Goal: Task Accomplishment & Management: Manage account settings

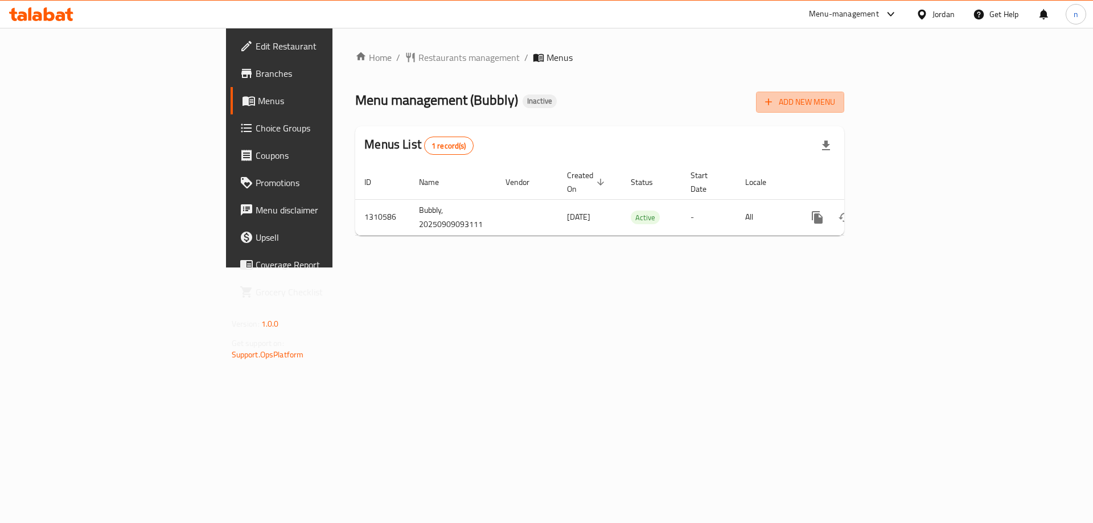
click at [835, 105] on span "Add New Menu" at bounding box center [800, 102] width 70 height 14
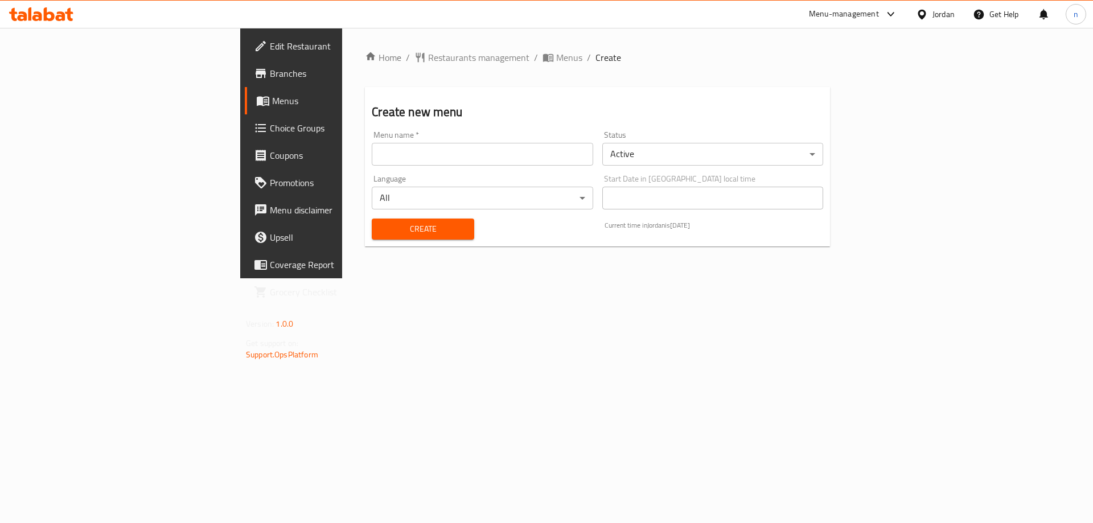
click at [375, 153] on input "text" at bounding box center [482, 154] width 221 height 23
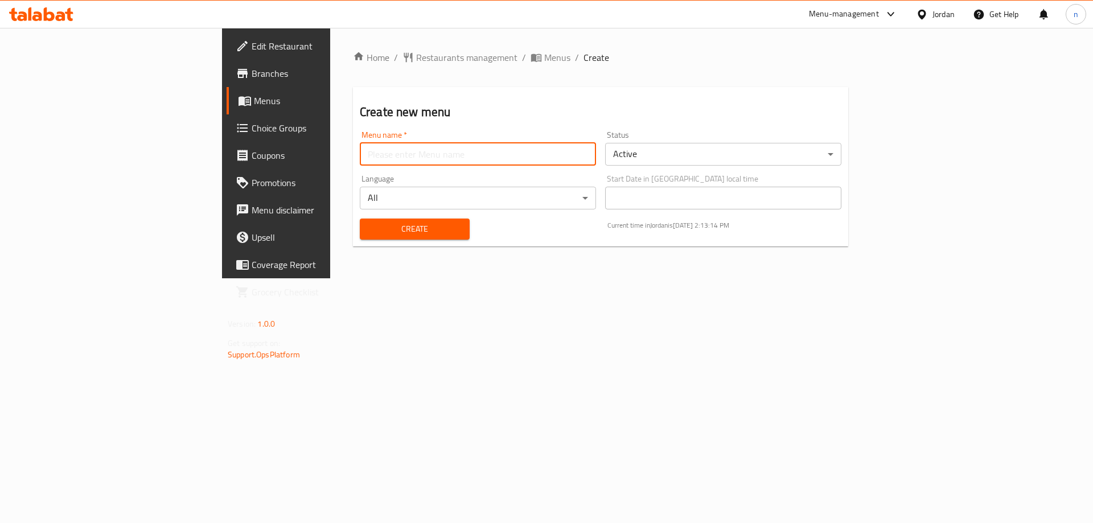
type input "M"
type input "N"
type input "NOURHAN9/9"
click at [353, 240] on div "Create" at bounding box center [415, 229] width 124 height 35
click at [369, 231] on span "Create" at bounding box center [415, 229] width 92 height 14
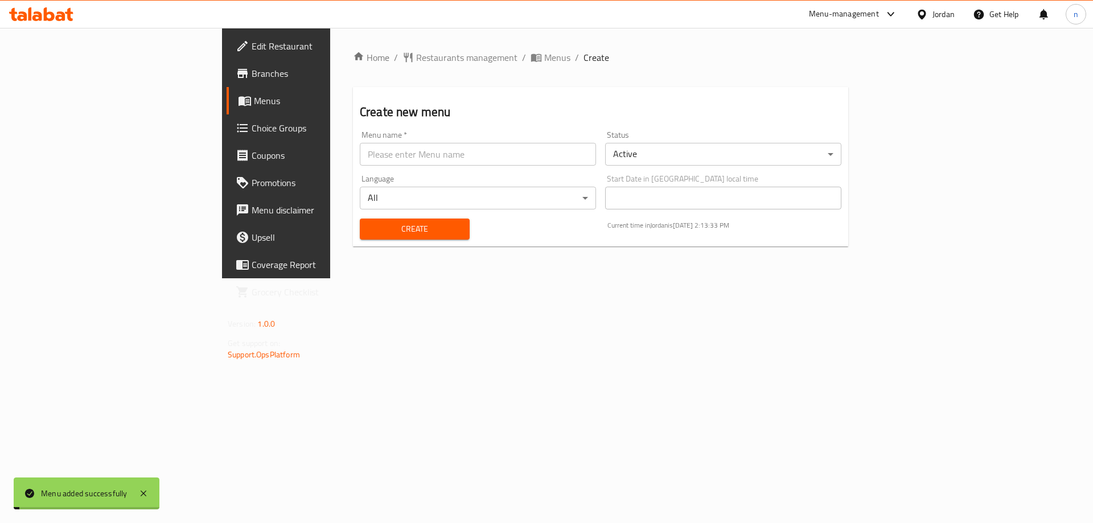
click at [544, 55] on span "Menus" at bounding box center [557, 58] width 26 height 14
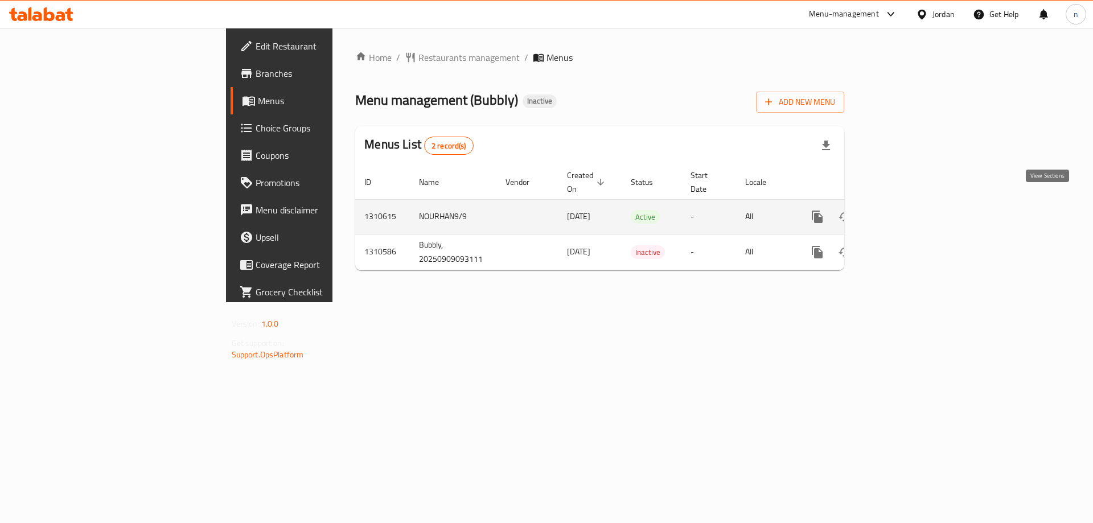
click at [913, 203] on link "enhanced table" at bounding box center [899, 216] width 27 height 27
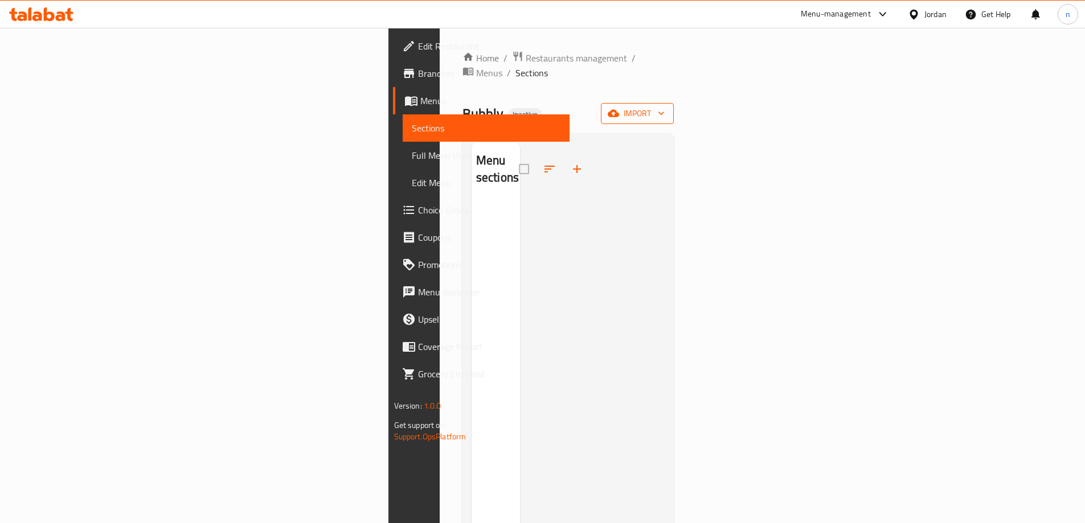
click at [619, 108] on icon "button" at bounding box center [613, 113] width 11 height 11
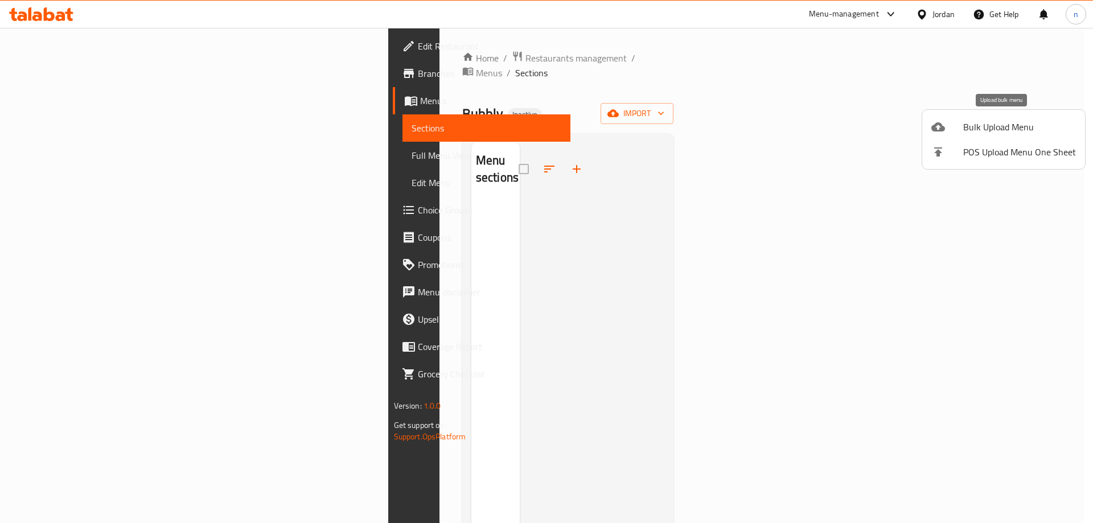
click at [963, 126] on span "Bulk Upload Menu" at bounding box center [1019, 127] width 113 height 14
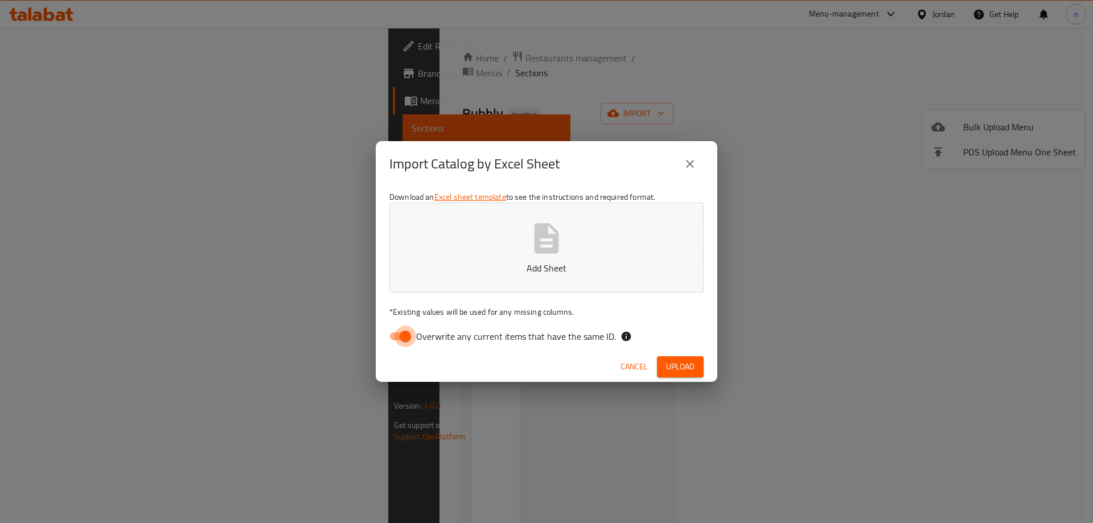
click at [394, 334] on input "Overwrite any current items that have the same ID." at bounding box center [405, 337] width 65 height 22
checkbox input "false"
click at [465, 278] on button "Add Sheet" at bounding box center [546, 248] width 314 height 90
click at [683, 372] on span "Upload" at bounding box center [680, 367] width 28 height 14
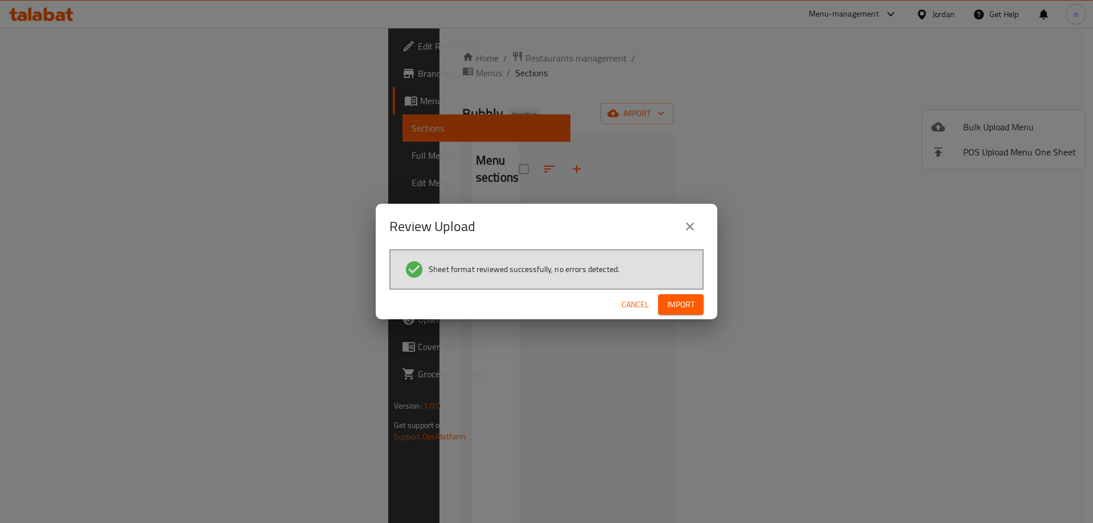
click at [678, 289] on div "Sheet format reviewed successfully, no errors detected." at bounding box center [546, 269] width 314 height 40
click at [679, 299] on span "Import" at bounding box center [680, 305] width 27 height 14
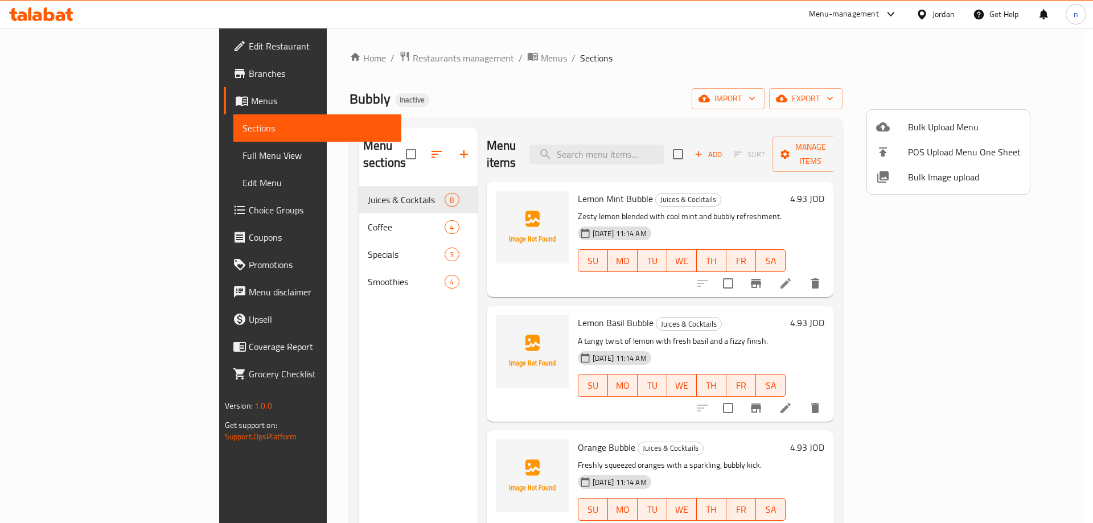
click at [63, 159] on div at bounding box center [546, 261] width 1093 height 523
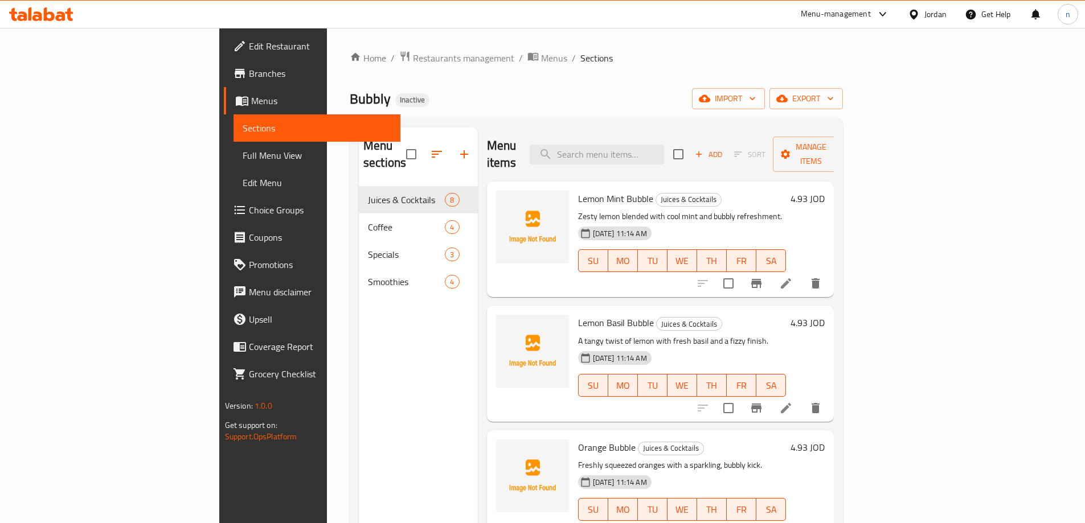
click at [243, 157] on span "Full Menu View" at bounding box center [317, 156] width 149 height 14
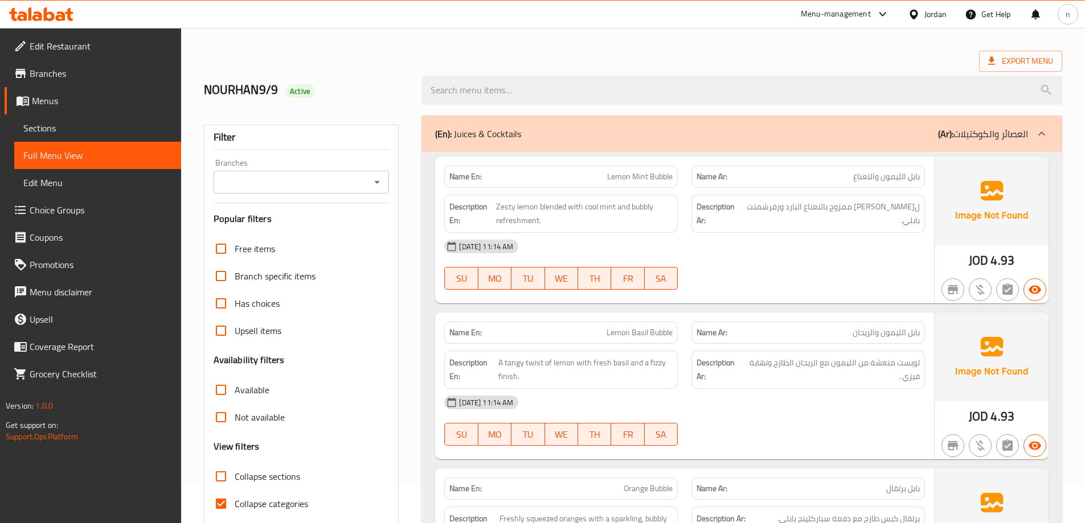
scroll to position [114, 0]
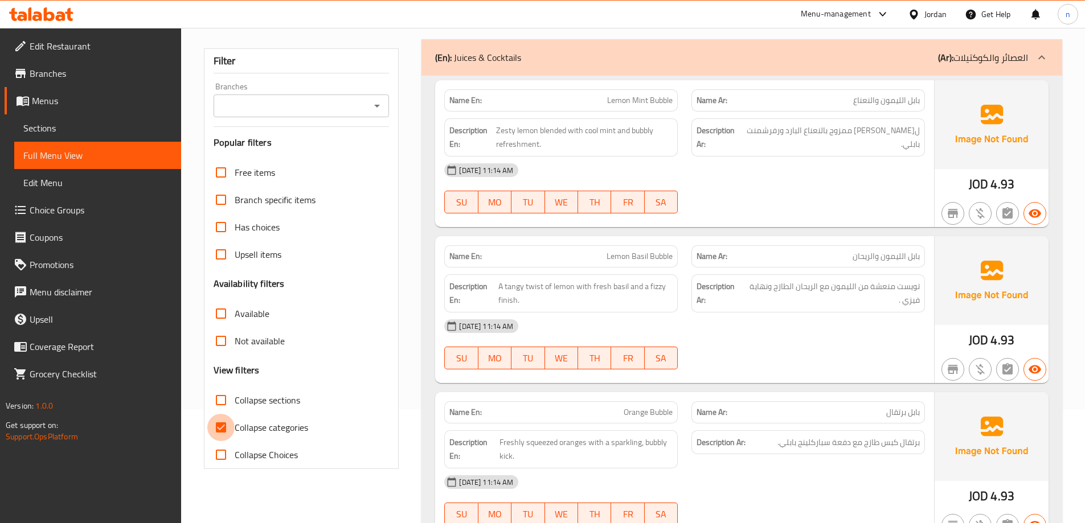
click at [215, 421] on input "Collapse categories" at bounding box center [220, 427] width 27 height 27
checkbox input "false"
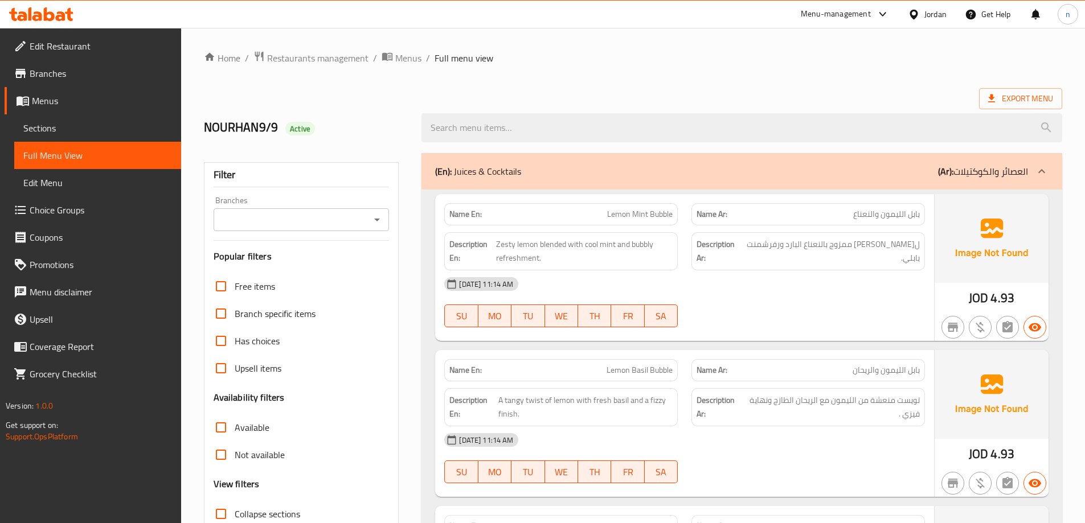
click at [876, 210] on span "بابل الليمون والنعناع" at bounding box center [886, 214] width 67 height 12
copy span "بابل الليمون والنعناع"
click at [728, 283] on div "09-09-2025 11:14 AM" at bounding box center [684, 283] width 494 height 27
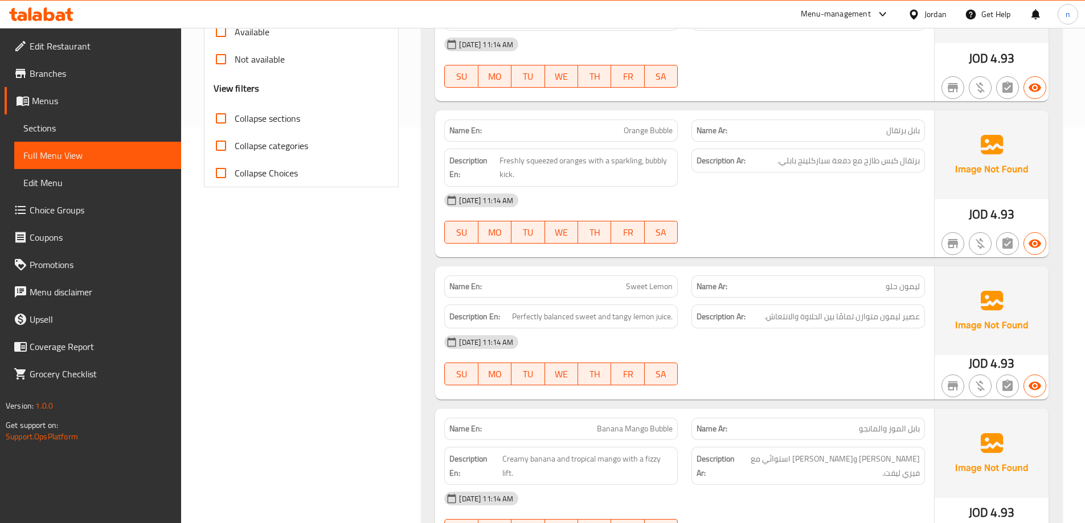
scroll to position [456, 0]
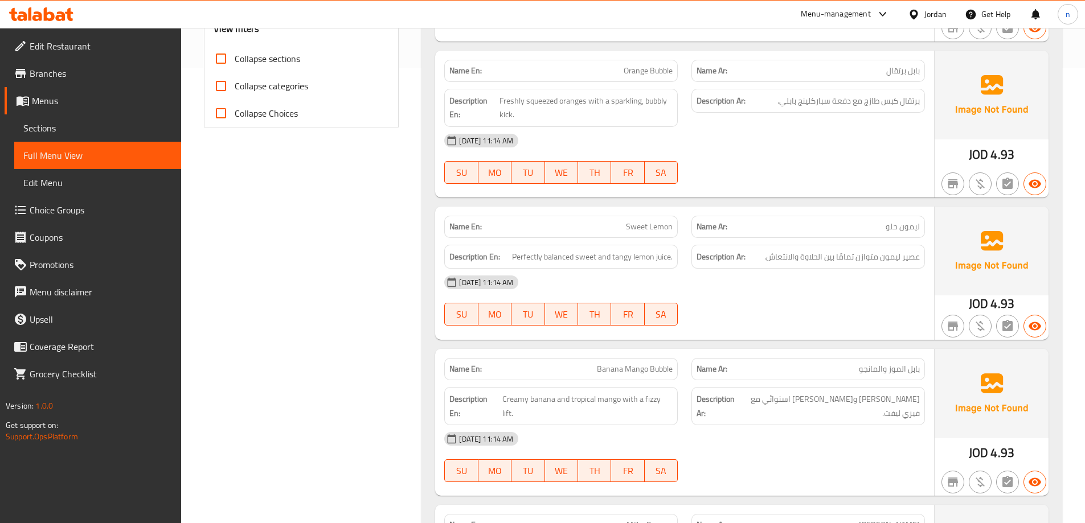
click at [655, 228] on span "Sweet Lemon" at bounding box center [649, 227] width 47 height 12
copy span "Sweet Lemon"
click at [745, 306] on div "09-09-2025 11:14 AM SU MO TU WE TH FR SA" at bounding box center [684, 301] width 494 height 64
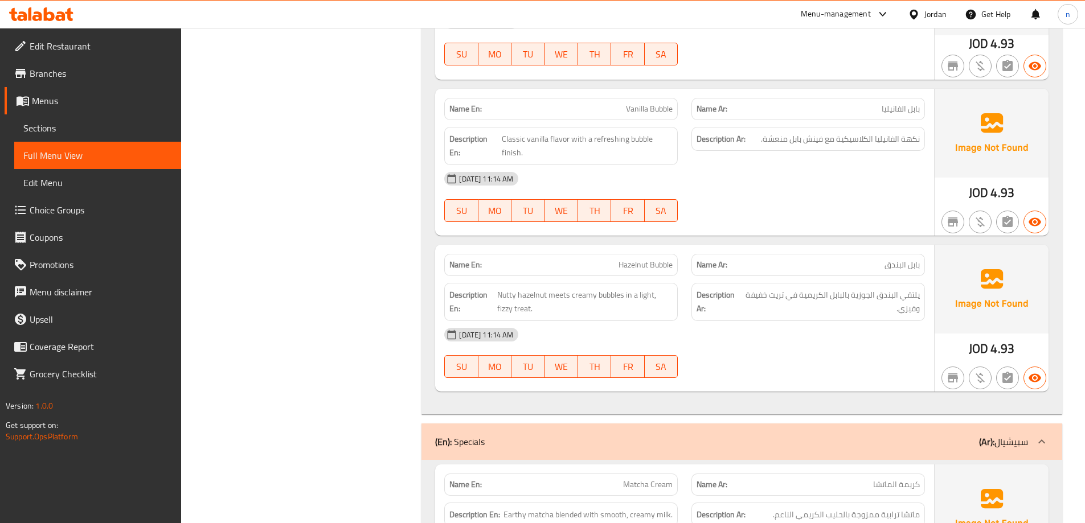
scroll to position [1765, 0]
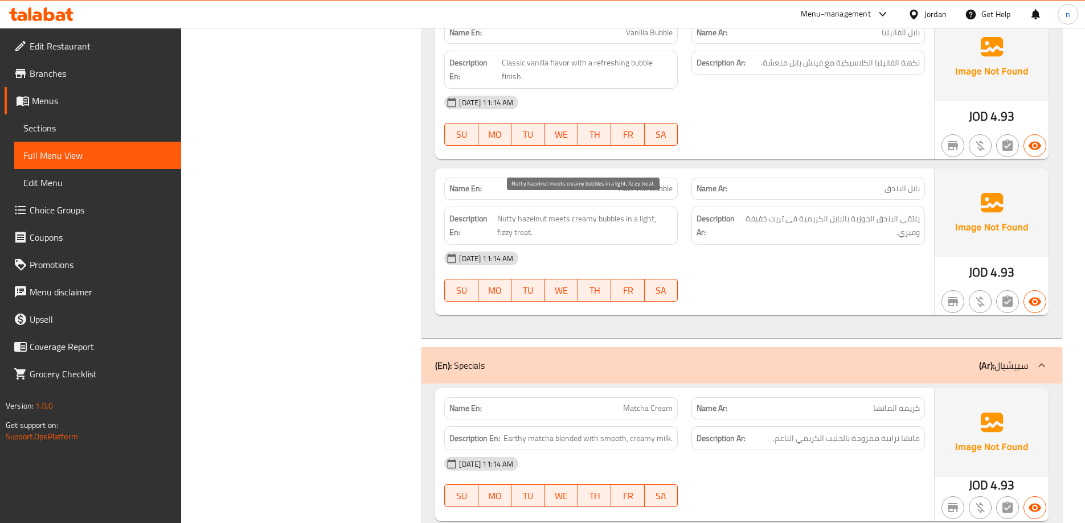
click at [519, 215] on span "Nutty hazelnut meets creamy bubbles in a light, fizzy treat." at bounding box center [584, 226] width 175 height 28
click at [523, 223] on span "Nutty hazelnut meets creamy bubbles in a light, fizzy treat." at bounding box center [584, 226] width 175 height 28
copy span "treat"
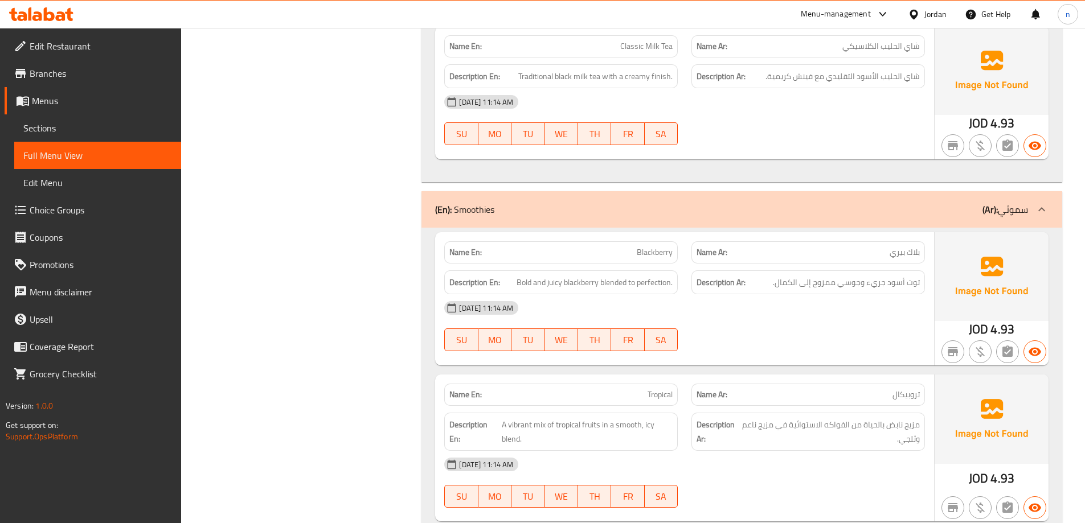
scroll to position [2448, 0]
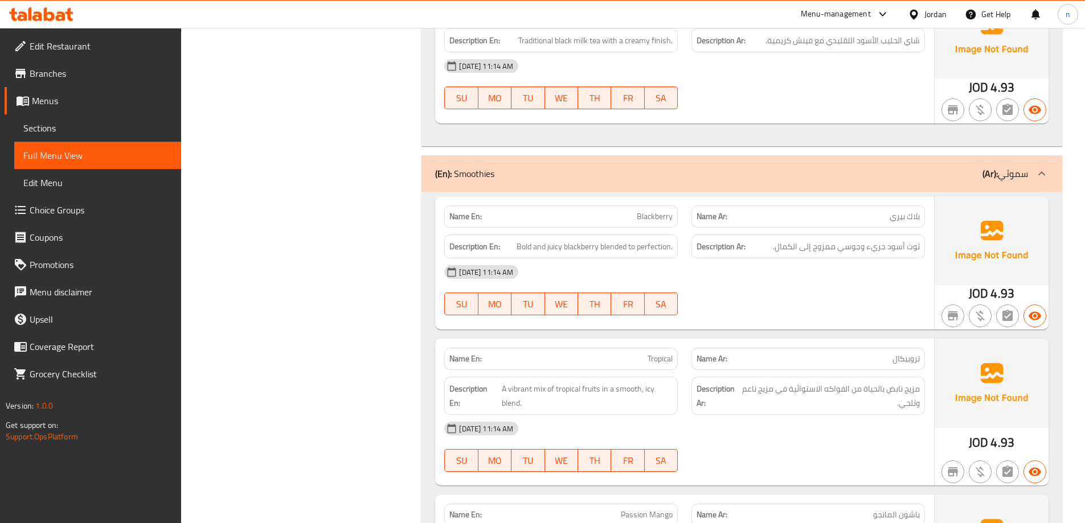
click at [654, 211] on span "Blackberry" at bounding box center [655, 217] width 36 height 12
copy span "Blackberry"
click at [630, 211] on p "Name En: Blackberry" at bounding box center [560, 217] width 223 height 12
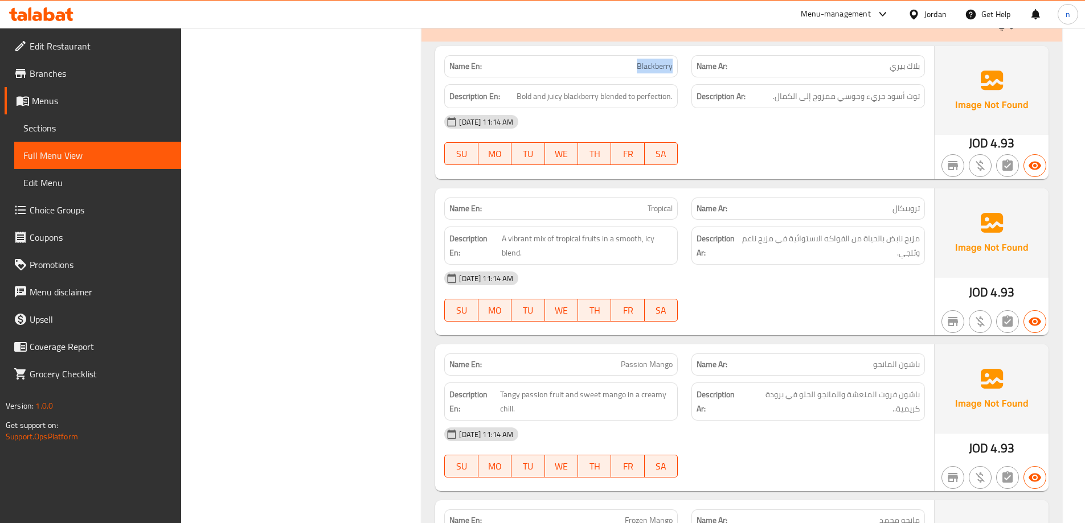
scroll to position [2619, 0]
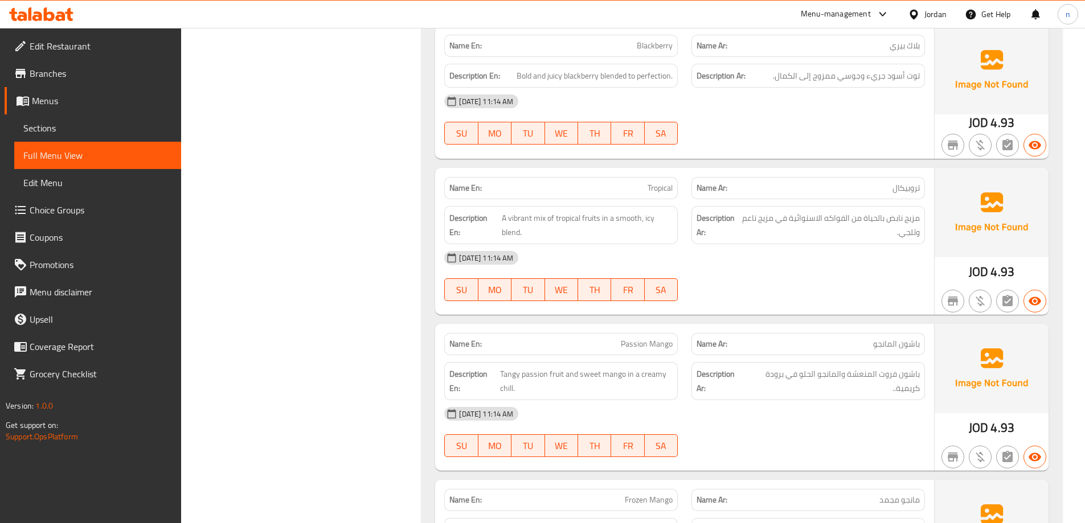
click at [657, 182] on span "Tropical" at bounding box center [659, 188] width 25 height 12
copy span "Tropical"
click at [661, 182] on span "Tropical" at bounding box center [659, 188] width 25 height 12
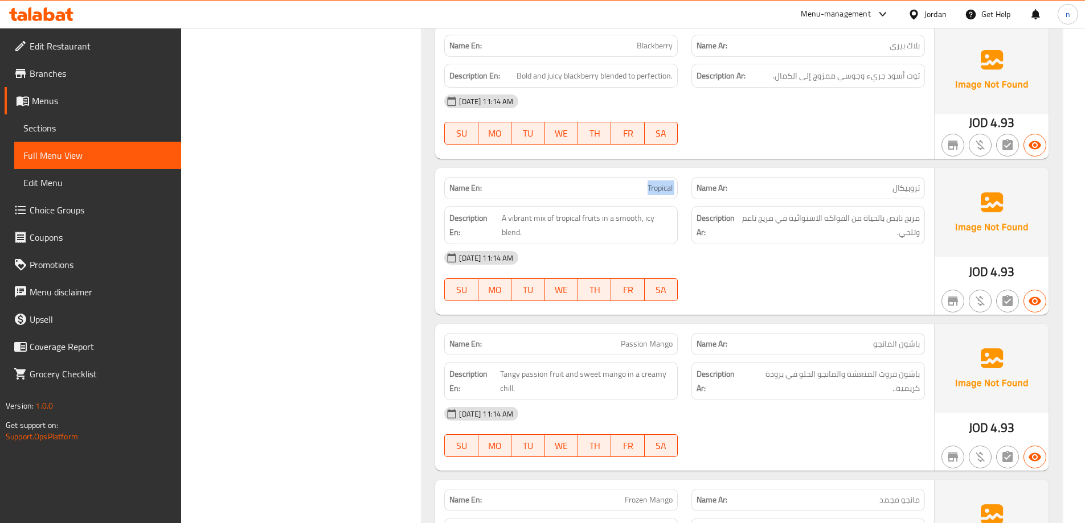
click at [661, 182] on span "Tropical" at bounding box center [659, 188] width 25 height 12
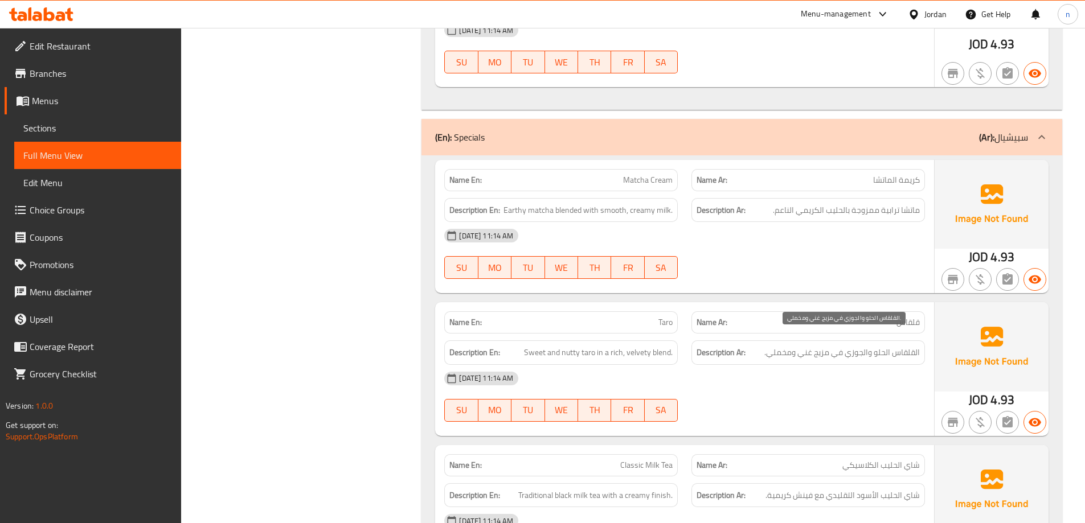
scroll to position [1993, 0]
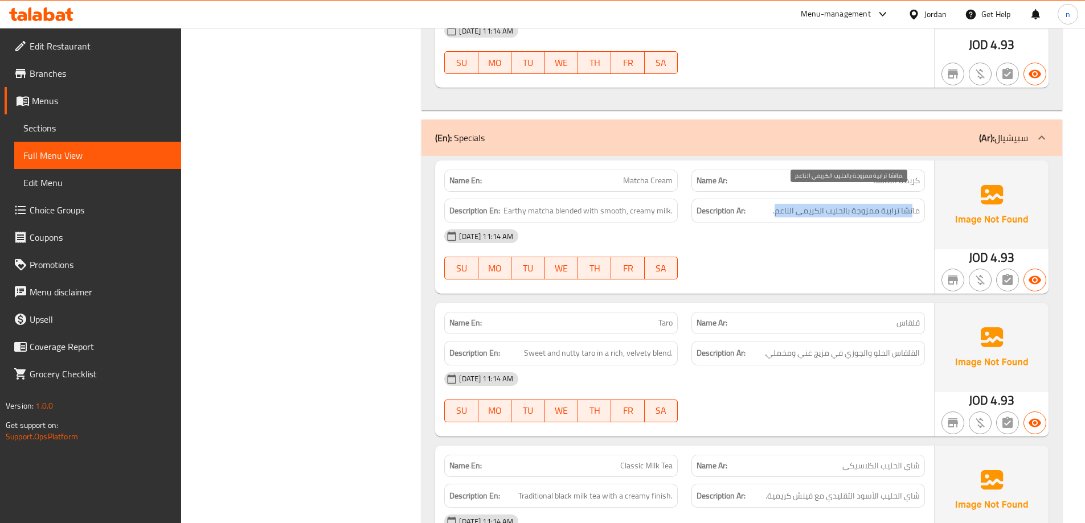
drag, startPoint x: 912, startPoint y: 202, endPoint x: 778, endPoint y: 200, distance: 133.8
click at [778, 204] on span "ماتشا ترابية ممزوجة بالحليب الكريمي الناعم." at bounding box center [846, 211] width 147 height 14
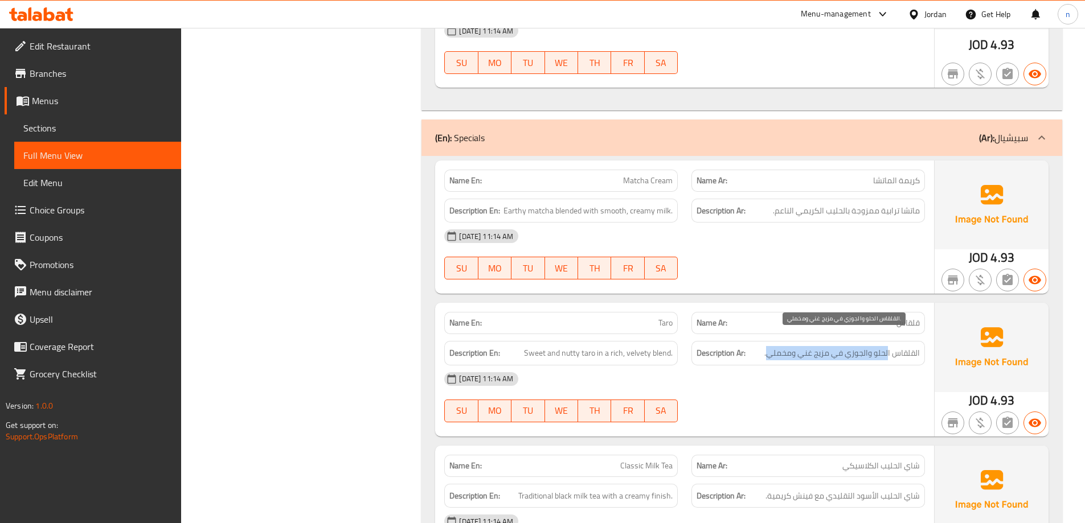
drag, startPoint x: 889, startPoint y: 338, endPoint x: 767, endPoint y: 340, distance: 121.9
click at [767, 346] on span "القلقاس الحلو والجوزي في مزيج غني ومخملي." at bounding box center [841, 353] width 155 height 14
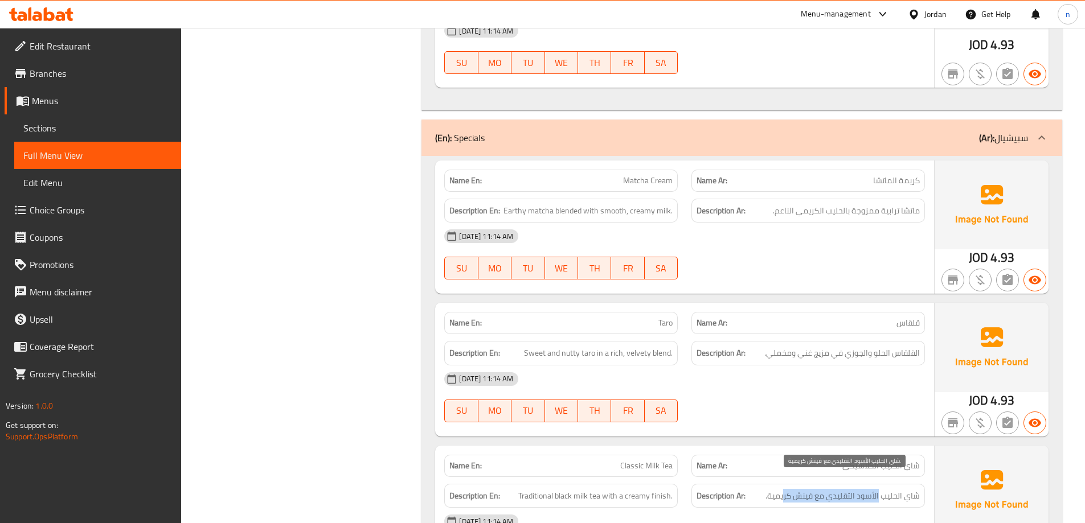
drag, startPoint x: 879, startPoint y: 483, endPoint x: 783, endPoint y: 485, distance: 95.7
click at [783, 489] on span "شاي الحليب الأسود التقليدي مع فينش كريمية." at bounding box center [842, 496] width 154 height 14
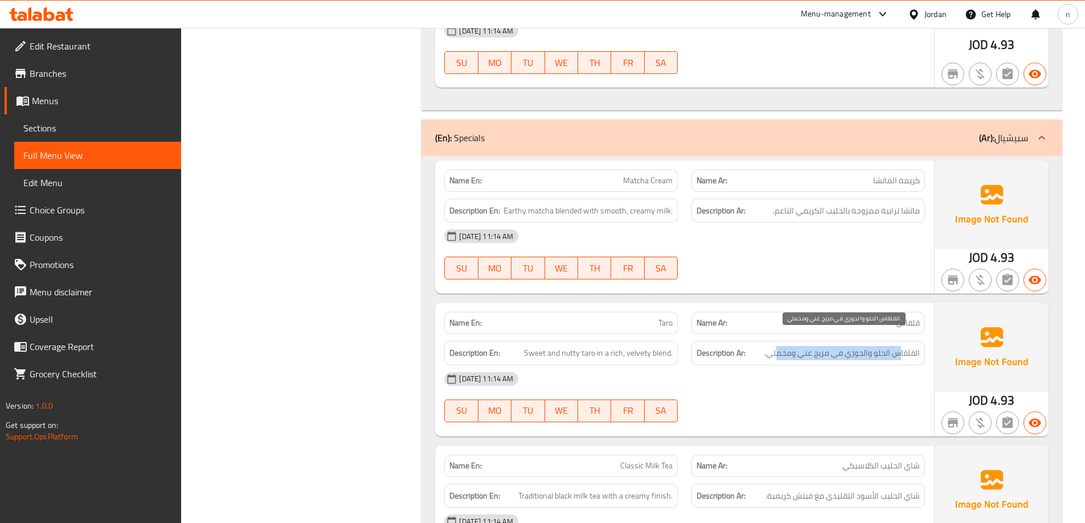
drag, startPoint x: 901, startPoint y: 344, endPoint x: 778, endPoint y: 345, distance: 123.6
click at [778, 346] on span "القلقاس الحلو والجوزي في مزيج غني ومخملي." at bounding box center [841, 353] width 155 height 14
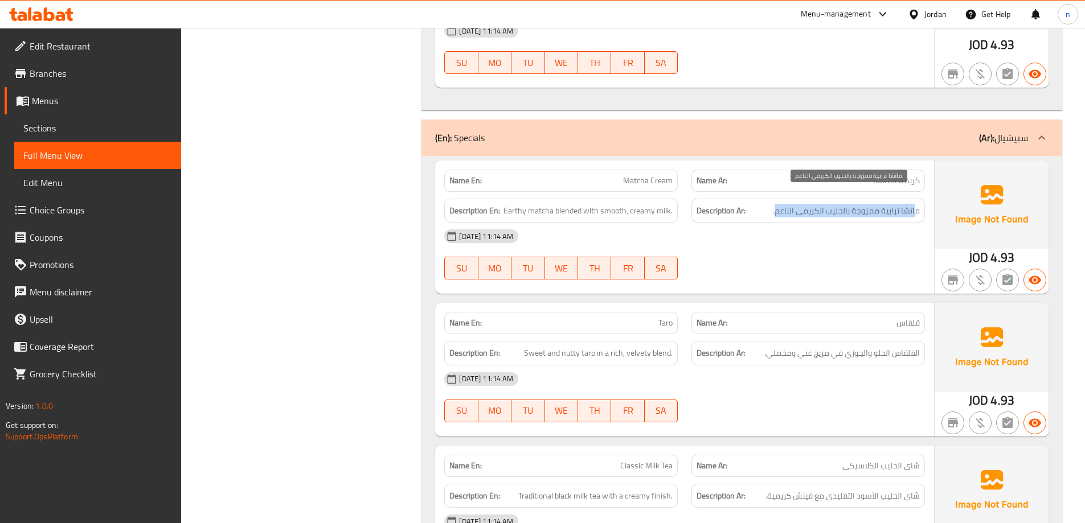
drag, startPoint x: 915, startPoint y: 198, endPoint x: 777, endPoint y: 199, distance: 137.8
click at [777, 204] on span "ماتشا ترابية ممزوجة بالحليب الكريمي الناعم." at bounding box center [846, 211] width 147 height 14
click at [805, 204] on span "ماتشا ترابية ممزوجة بالحليب الكريمي الناعم." at bounding box center [846, 211] width 147 height 14
click at [820, 204] on span "ماتشا ترابية ممزوجة بالحليب الكريمي الناعم." at bounding box center [846, 211] width 147 height 14
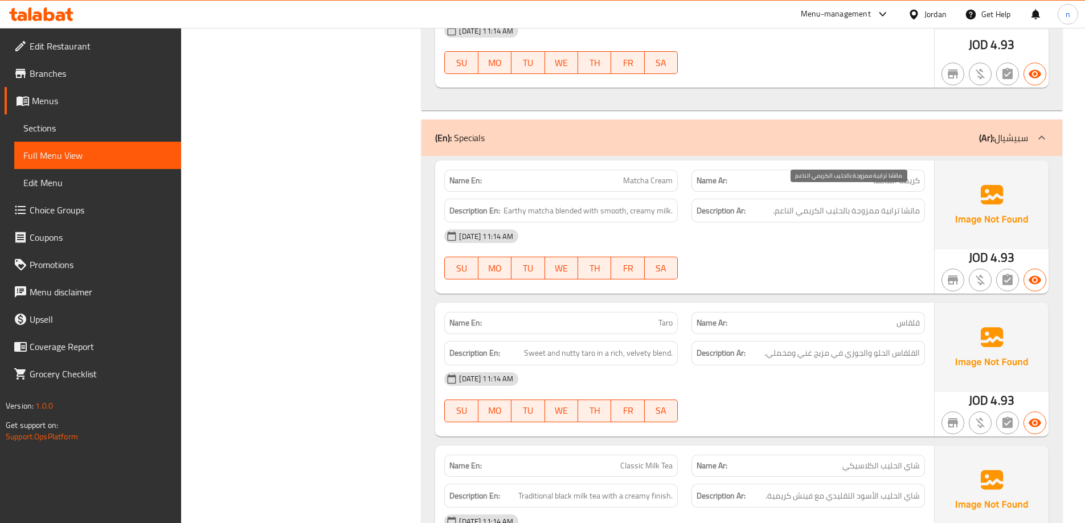
click at [871, 204] on span "ماتشا ترابية ممزوجة بالحليب الكريمي الناعم." at bounding box center [846, 211] width 147 height 14
click at [910, 346] on span "القلقاس الحلو والجوزي في مزيج غني ومخملي." at bounding box center [841, 353] width 155 height 14
click at [901, 346] on span "القلقاس الحلو والجوزي في مزيج غني ومخملي." at bounding box center [841, 353] width 155 height 14
click at [898, 346] on span "القلقاس الحلو والجوزي في مزيج غني ومخملي." at bounding box center [841, 353] width 155 height 14
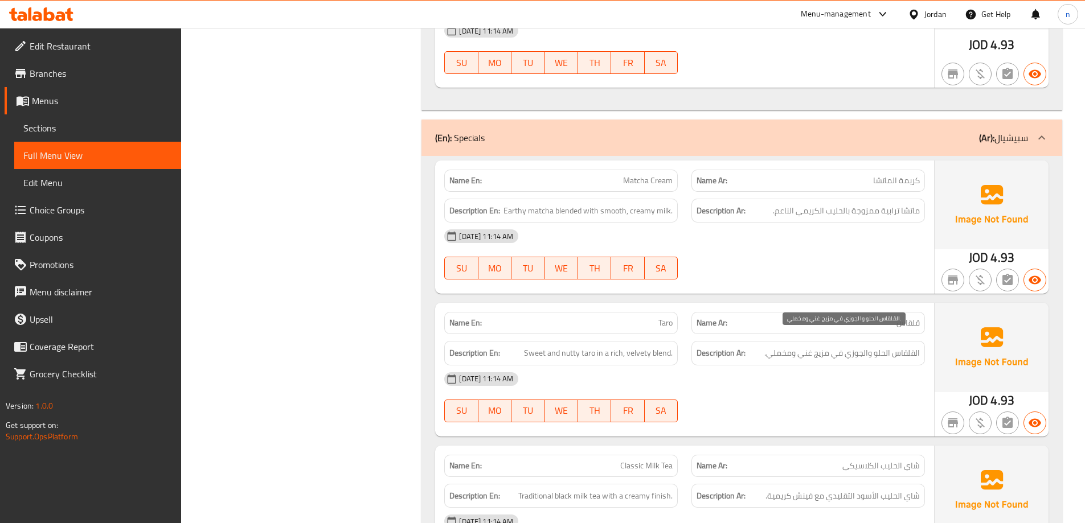
click at [869, 346] on span "القلقاس الحلو والجوزي في مزيج غني ومخملي." at bounding box center [841, 353] width 155 height 14
click at [808, 346] on span "القلقاس الحلو والجوزي في مزيج غني ومخملي." at bounding box center [841, 353] width 155 height 14
click at [782, 346] on span "القلقاس الحلو والجوزي في مزيج غني ومخملي." at bounding box center [841, 353] width 155 height 14
click at [761, 346] on h6 "Description Ar: القلقاس الحلو والجوزي في مزيج غني ومخملي." at bounding box center [807, 353] width 223 height 14
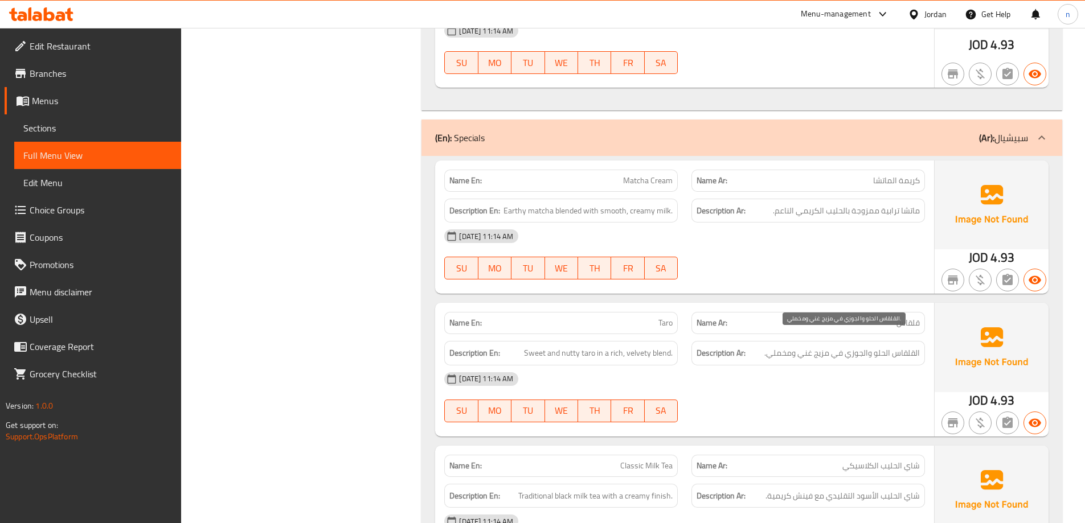
click at [815, 346] on span "القلقاس الحلو والجوزي في مزيج غني ومخملي." at bounding box center [841, 353] width 155 height 14
click at [825, 346] on span "القلقاس الحلو والجوزي في مزيج غني ومخملي." at bounding box center [841, 353] width 155 height 14
click at [847, 346] on span "القلقاس الحلو والجوزي في مزيج غني ومخملي." at bounding box center [841, 353] width 155 height 14
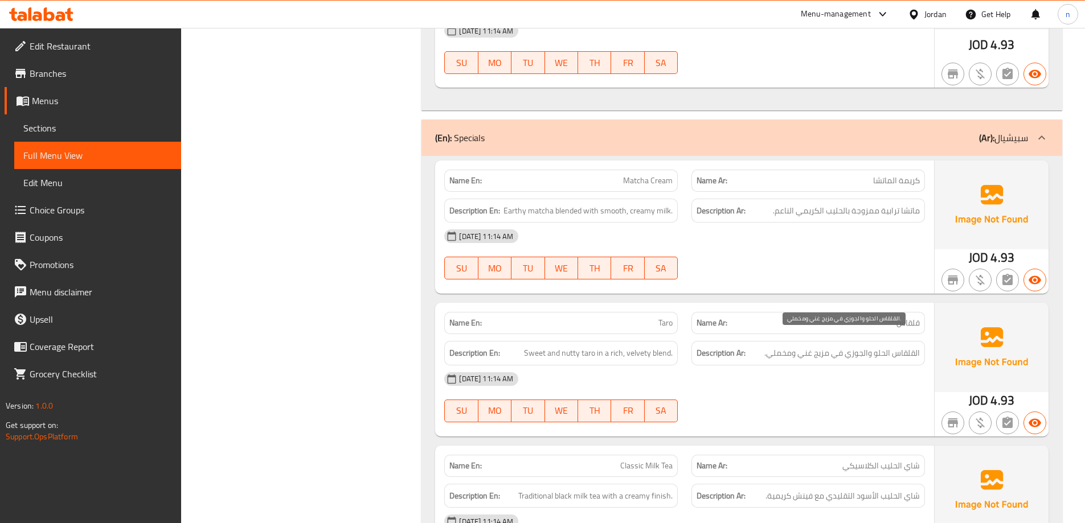
click at [860, 346] on span "القلقاس الحلو والجوزي في مزيج غني ومخملي." at bounding box center [841, 353] width 155 height 14
click at [870, 346] on span "القلقاس الحلو والجوزي في مزيج غني ومخملي." at bounding box center [841, 353] width 155 height 14
click at [879, 346] on span "القلقاس الحلو والجوزي في مزيج غني ومخملي." at bounding box center [841, 353] width 155 height 14
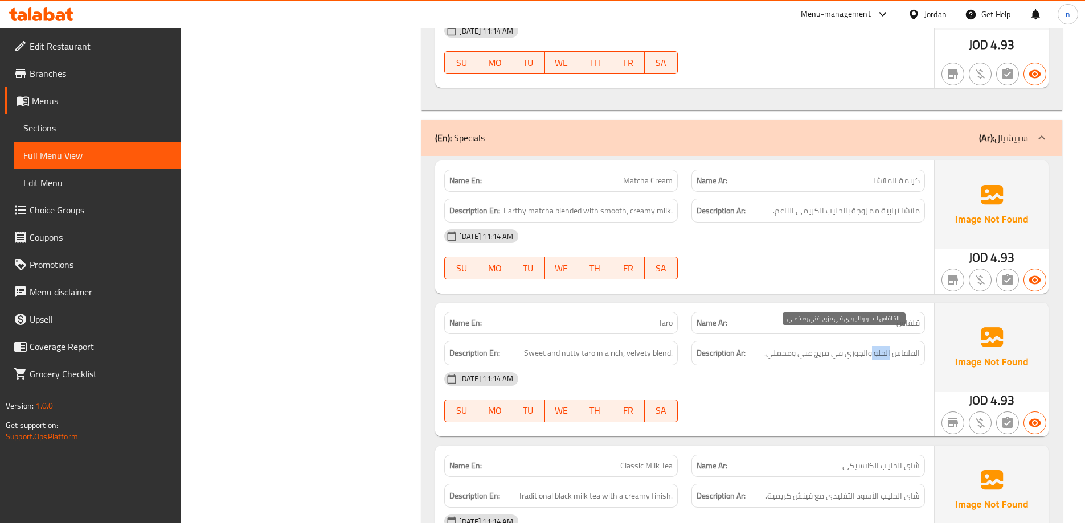
click at [879, 346] on span "القلقاس الحلو والجوزي في مزيج غني ومخملي." at bounding box center [841, 353] width 155 height 14
click at [879, 366] on div "09-09-2025 11:14 AM" at bounding box center [684, 379] width 494 height 27
click at [819, 346] on span "القلقاس الحلو والجوزي في مزيج غني ومخملي." at bounding box center [841, 353] width 155 height 14
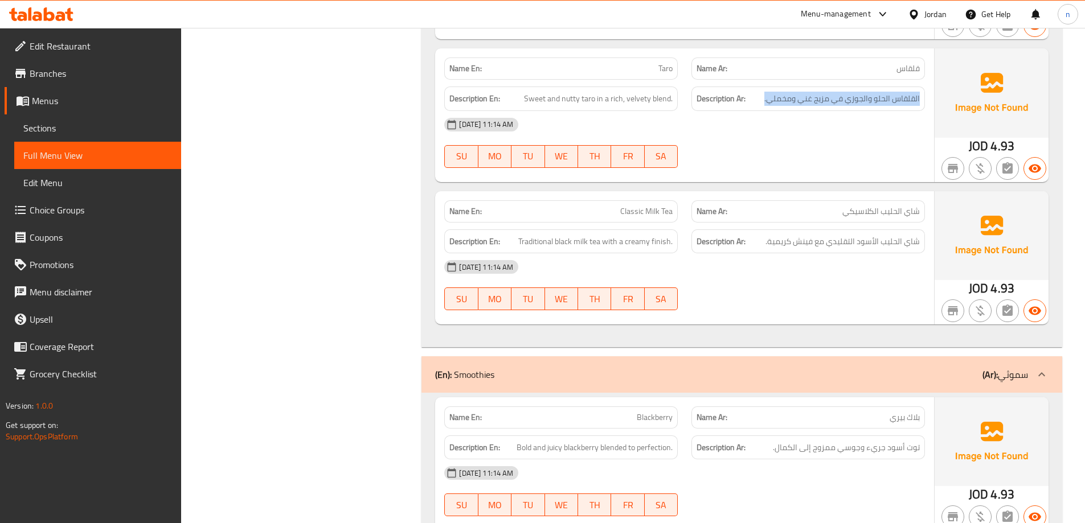
scroll to position [2221, 0]
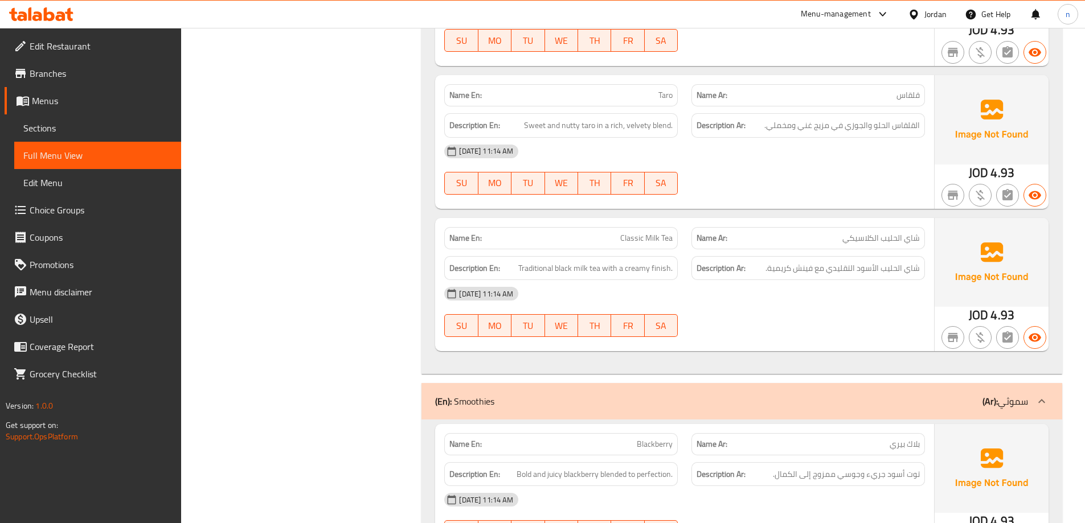
click at [864, 138] on div "09-09-2025 11:14 AM" at bounding box center [684, 151] width 494 height 27
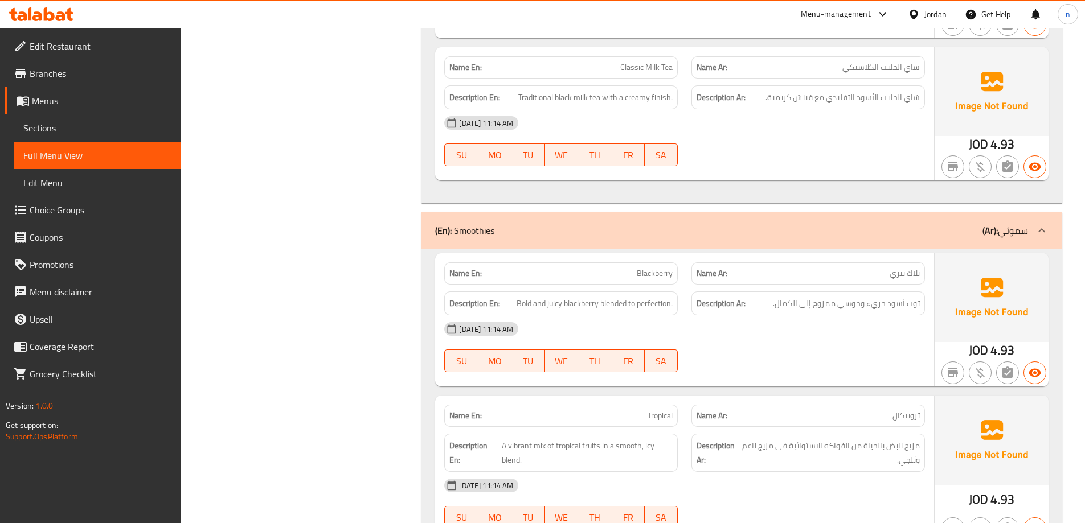
scroll to position [2448, 0]
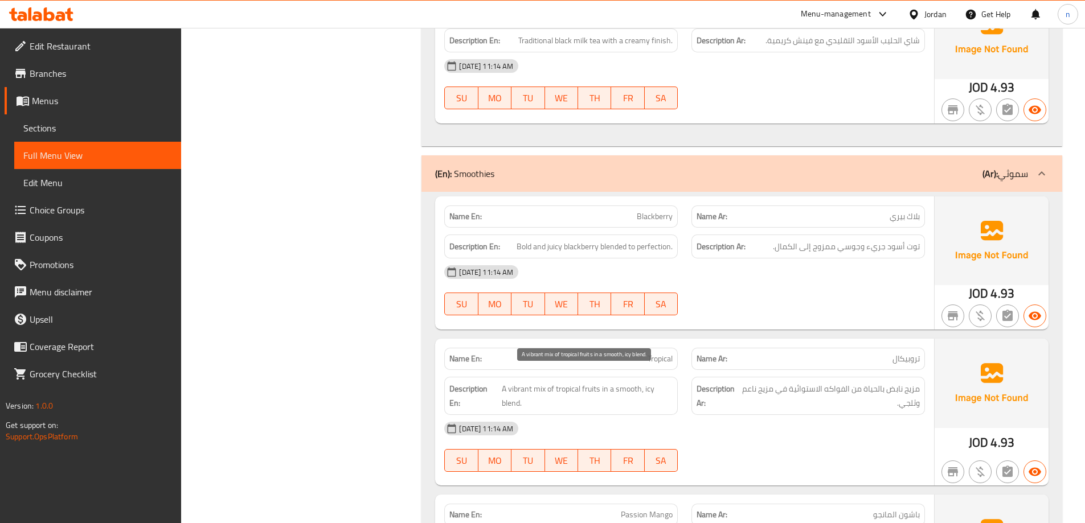
click at [570, 382] on span "A vibrant mix of tropical fruits in a smooth, icy blend." at bounding box center [587, 396] width 171 height 28
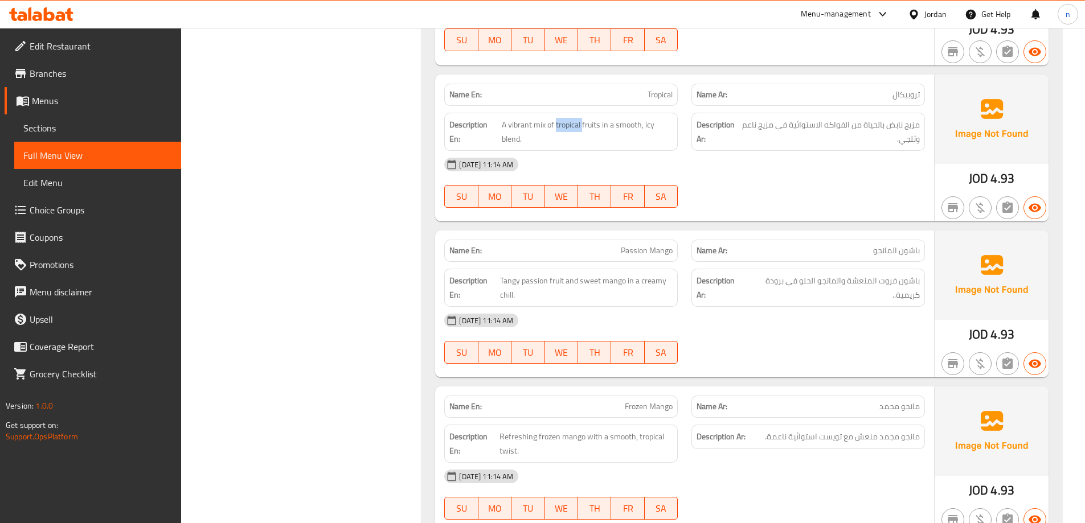
scroll to position [2733, 0]
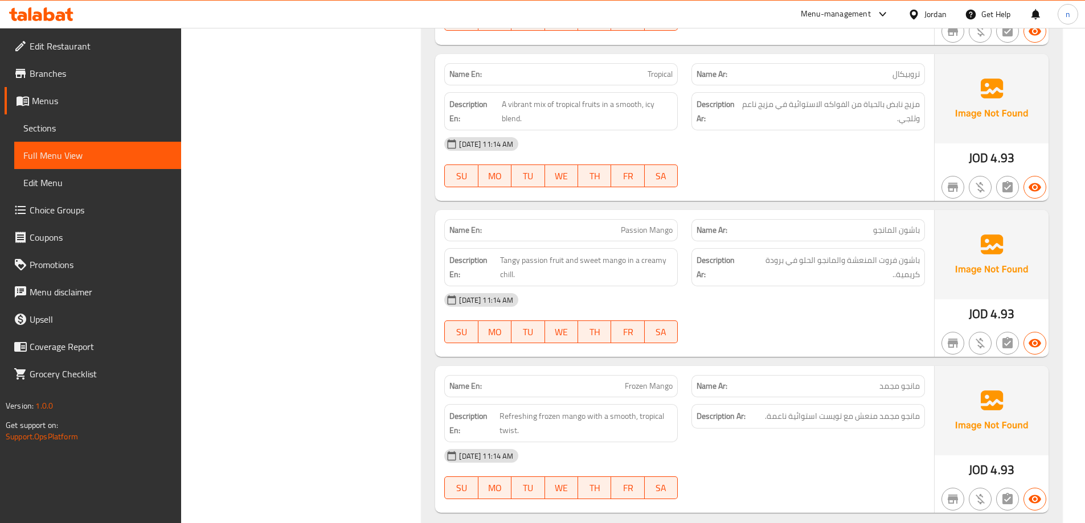
click at [642, 224] on span "Passion Mango" at bounding box center [647, 230] width 52 height 12
copy span "Passion"
click at [805, 301] on div "09-09-2025 11:14 AM SU MO TU WE TH FR SA" at bounding box center [684, 318] width 494 height 64
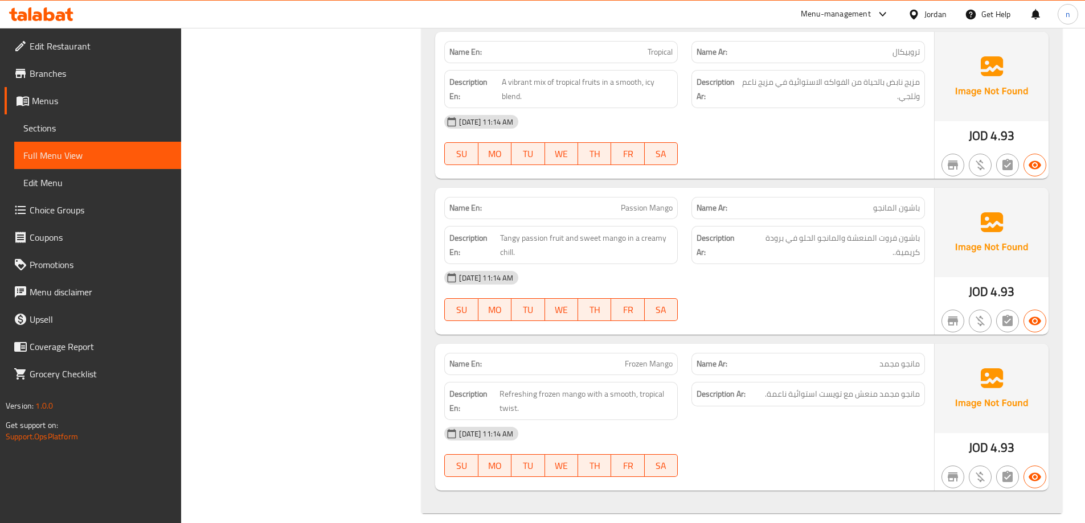
scroll to position [2528, 0]
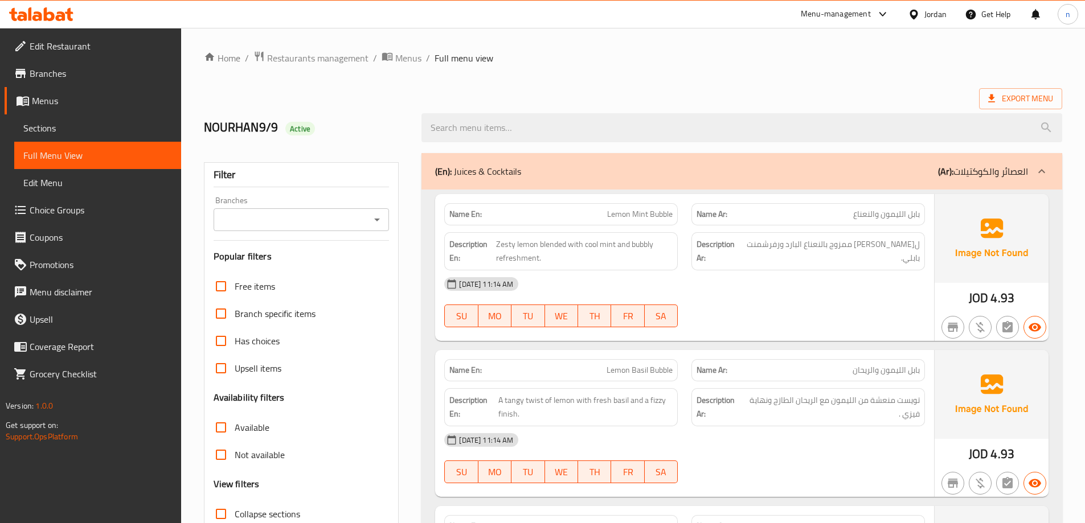
click at [118, 129] on span "Sections" at bounding box center [97, 128] width 149 height 14
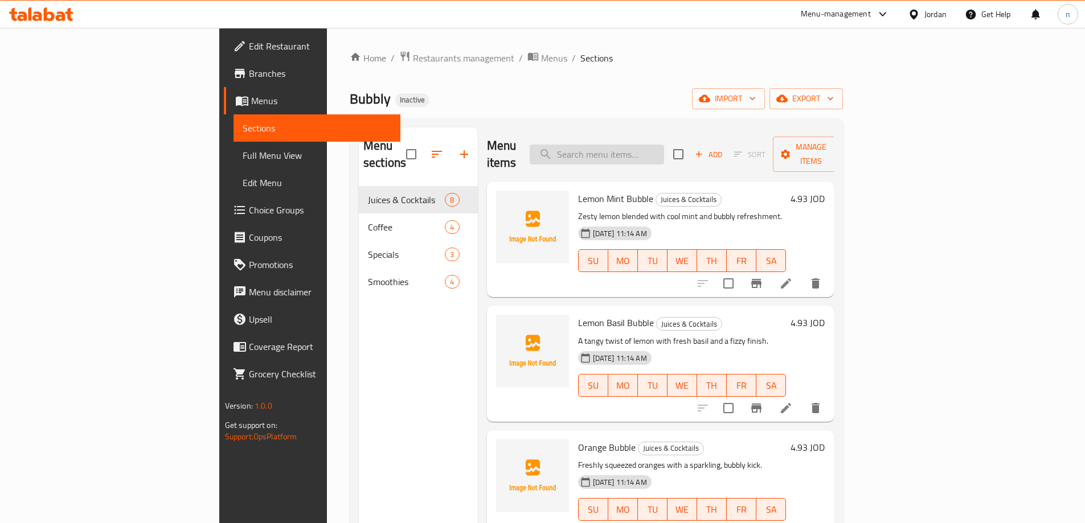
click at [664, 145] on input "search" at bounding box center [597, 155] width 134 height 20
click at [793, 277] on icon at bounding box center [786, 284] width 14 height 14
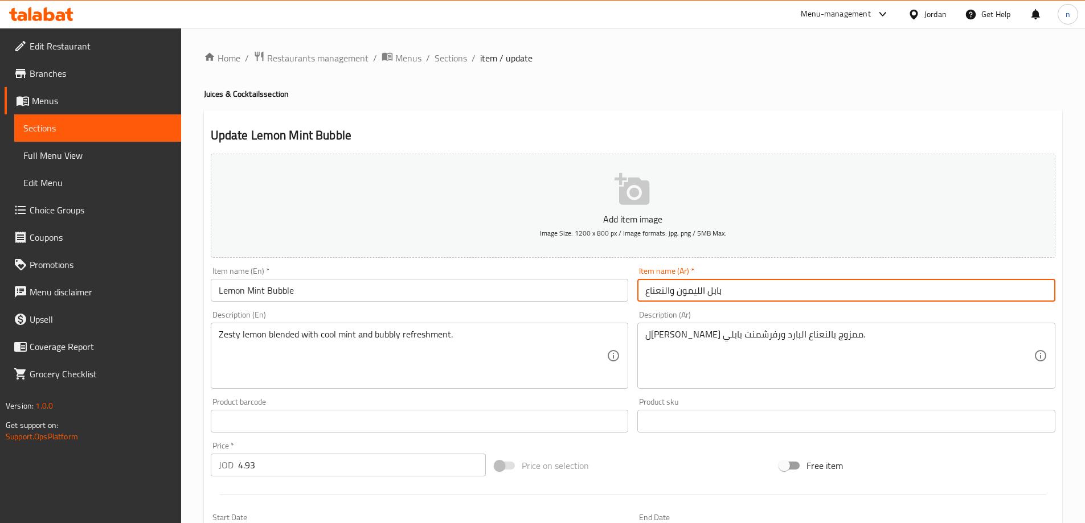
click at [669, 292] on input "بابل الليمون والنعناع" at bounding box center [846, 290] width 418 height 23
click at [671, 289] on input "بابل الليمون والنعناع" at bounding box center [846, 290] width 418 height 23
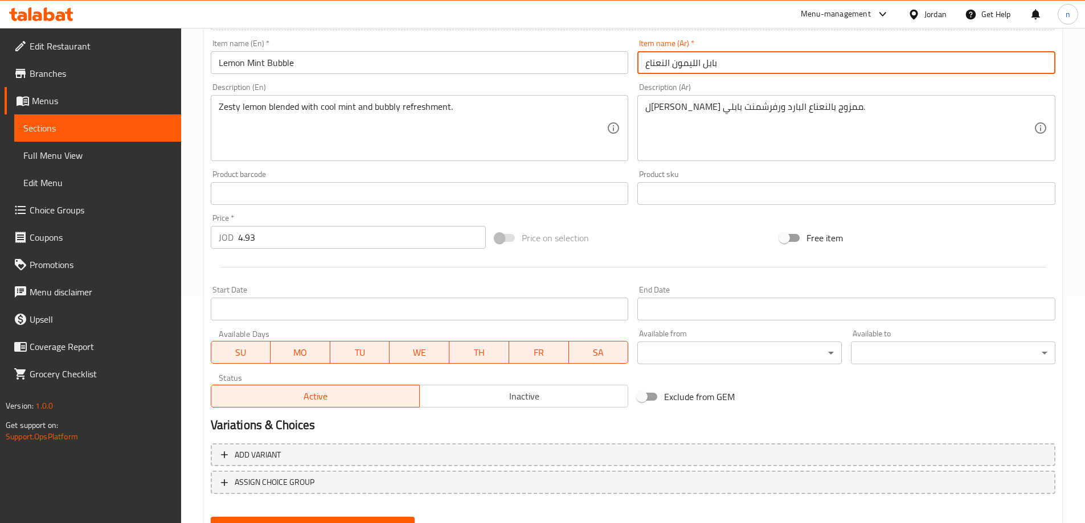
scroll to position [281, 0]
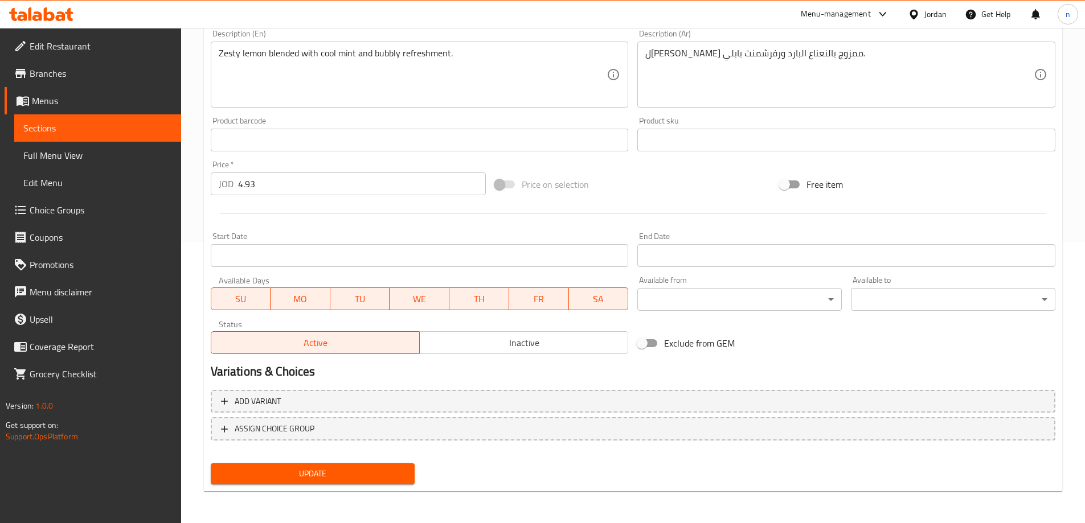
type input "بابل الليمون النعناع"
click at [351, 474] on span "Update" at bounding box center [313, 474] width 186 height 14
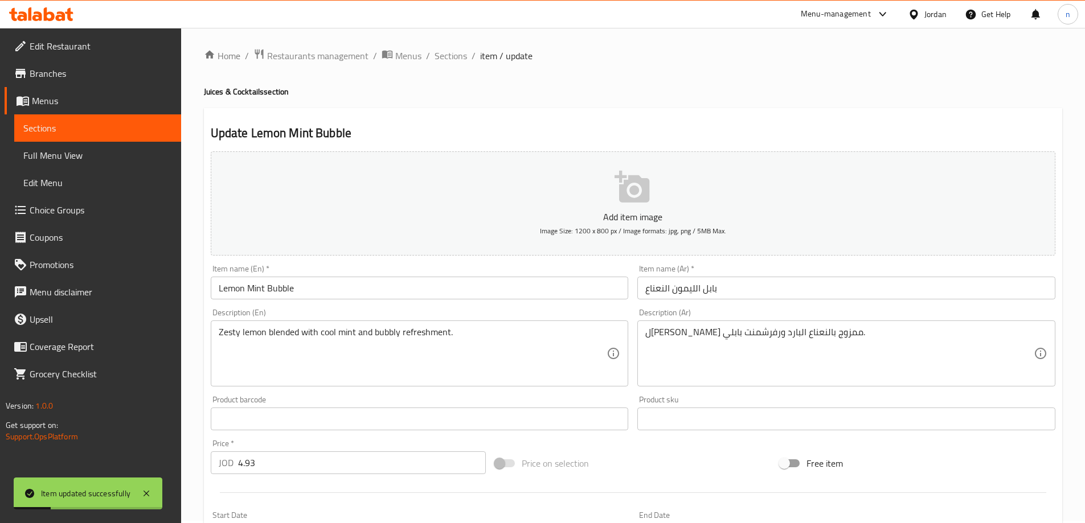
scroll to position [0, 0]
click at [451, 61] on span "Sections" at bounding box center [450, 58] width 32 height 14
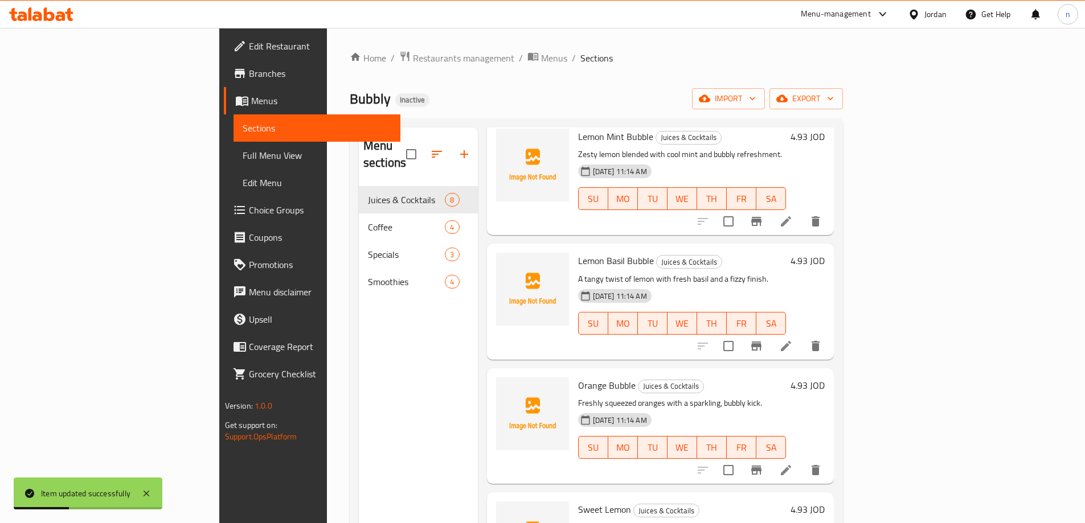
scroll to position [171, 0]
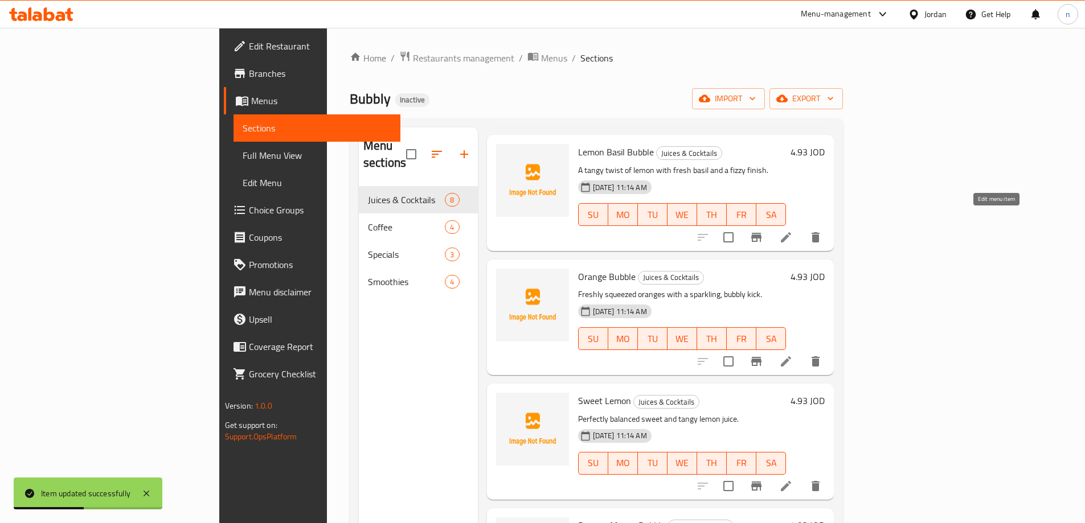
click at [793, 231] on icon at bounding box center [786, 238] width 14 height 14
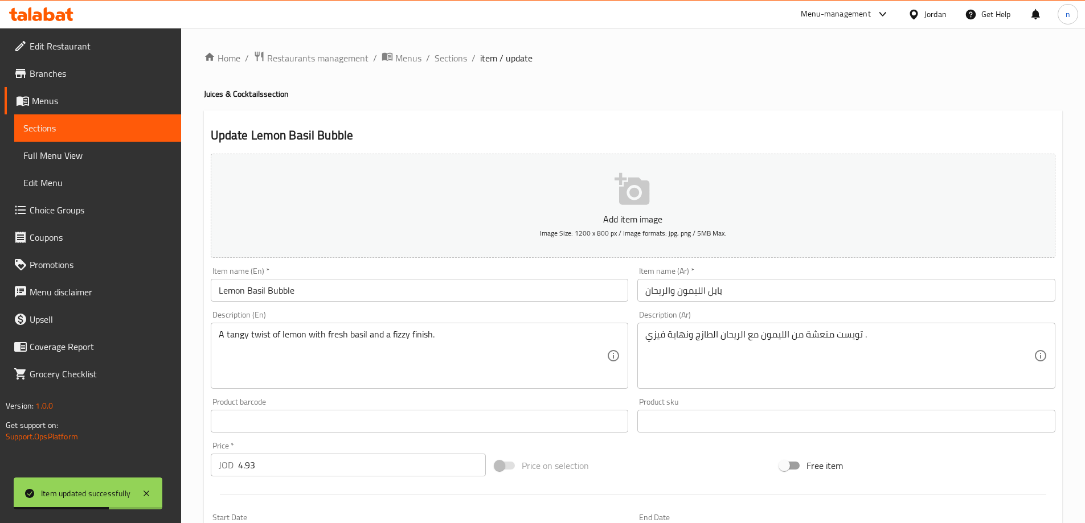
click at [672, 293] on input "بابل الليمون والريحان" at bounding box center [846, 290] width 418 height 23
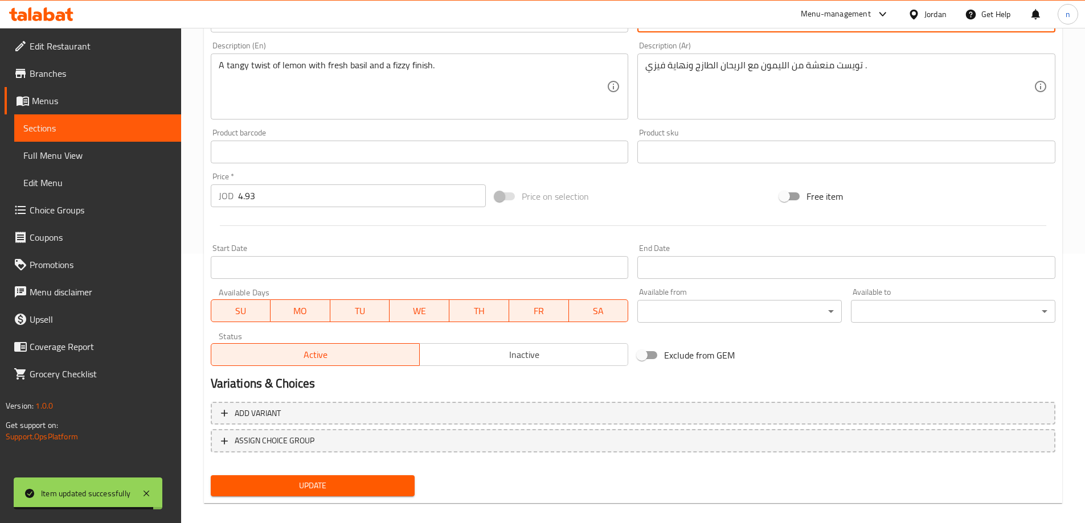
scroll to position [281, 0]
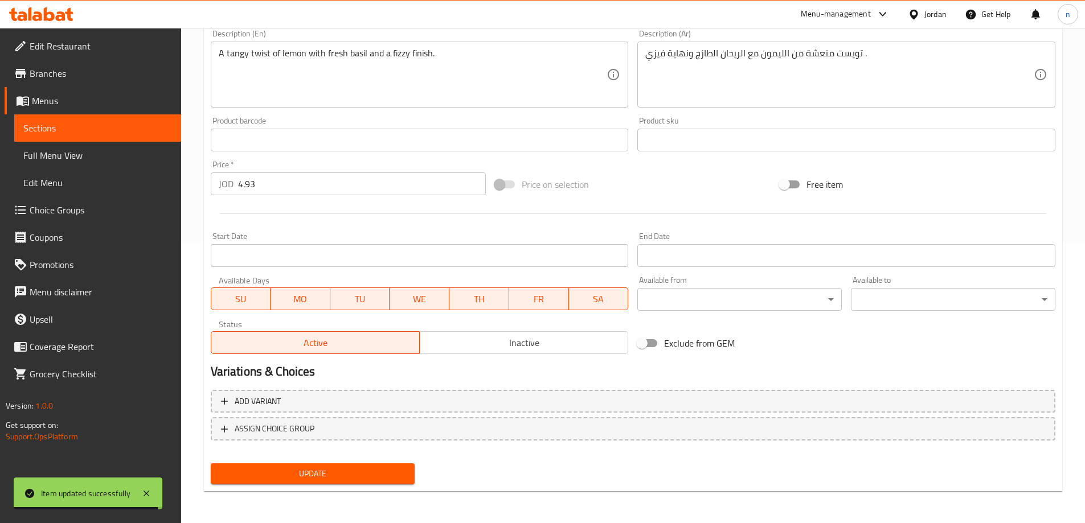
type input "بابل الليمون الريحان"
click at [349, 474] on span "Update" at bounding box center [313, 474] width 186 height 14
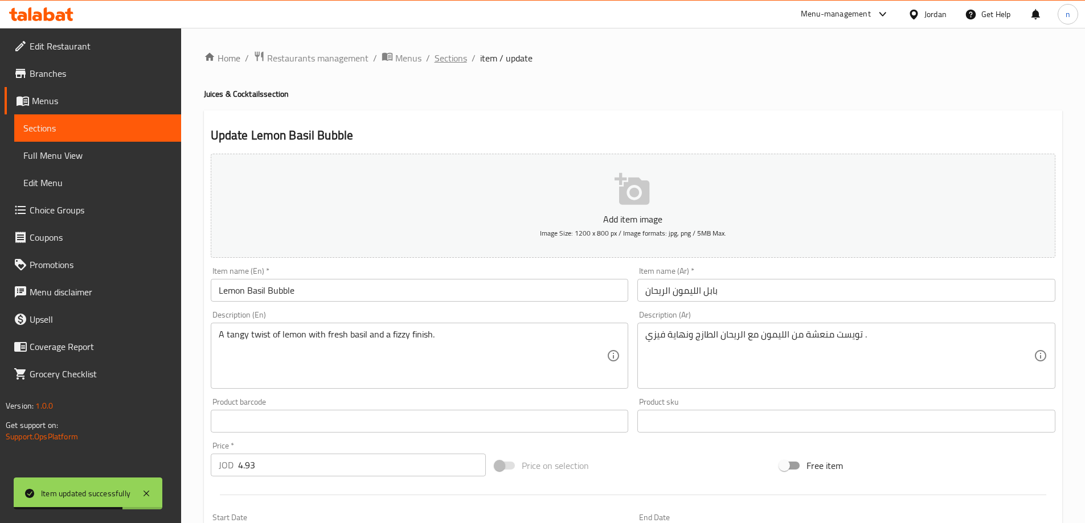
click at [448, 60] on span "Sections" at bounding box center [450, 58] width 32 height 14
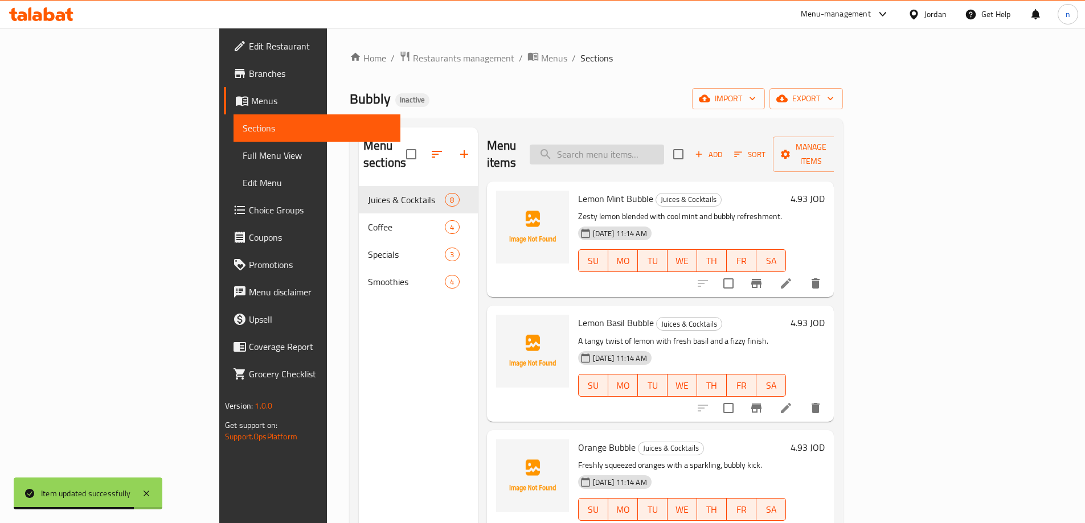
click at [620, 150] on input "search" at bounding box center [597, 155] width 134 height 20
paste input "Sweet Lemon"
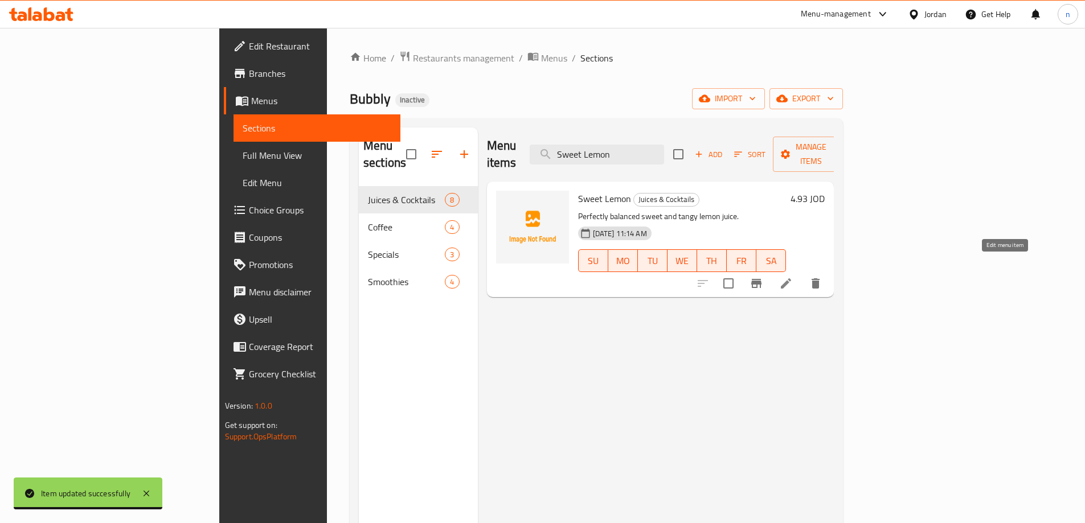
type input "Sweet Lemon"
click at [791, 278] on icon at bounding box center [786, 283] width 10 height 10
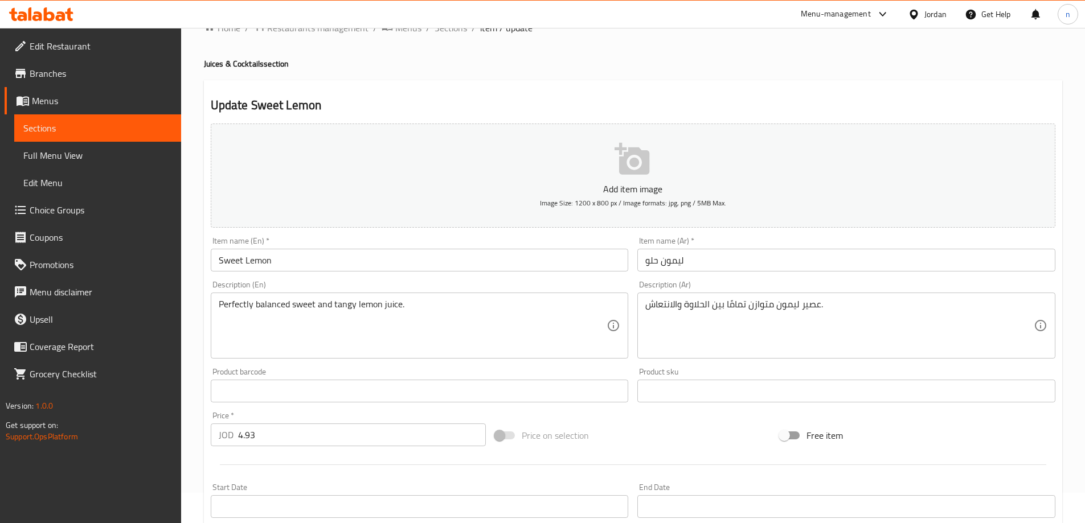
scroll to position [57, 0]
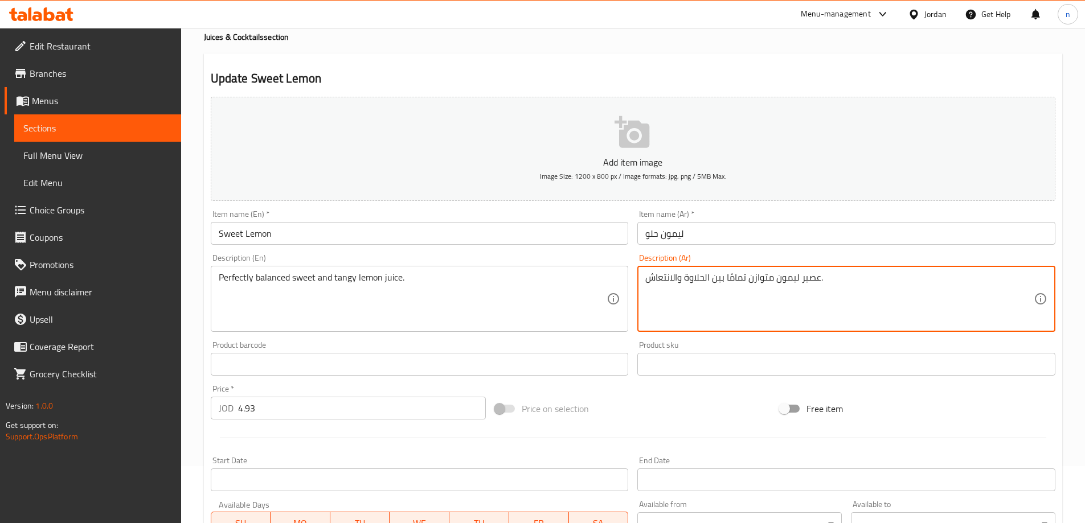
click at [697, 283] on textarea "عصير ليمون متوازن تمامًا بين الحلاوة والانتعاش." at bounding box center [839, 299] width 388 height 54
drag, startPoint x: 846, startPoint y: 314, endPoint x: 801, endPoint y: 328, distance: 47.0
click at [846, 314] on textarea "عصير ليمون متوازن تمامًا بين الحلاوة والانتعاش." at bounding box center [839, 299] width 388 height 54
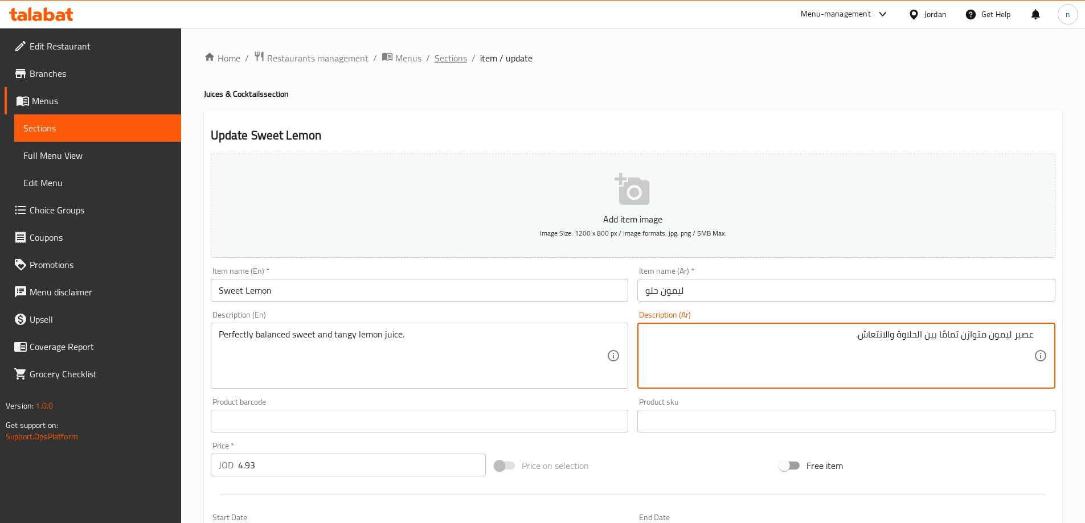
click at [458, 58] on span "Sections" at bounding box center [450, 58] width 32 height 14
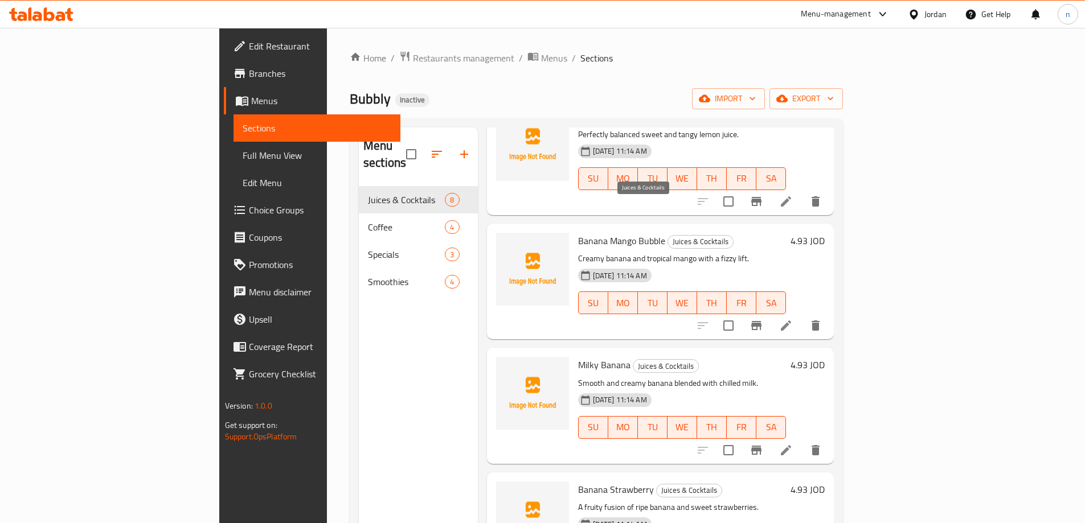
scroll to position [500, 0]
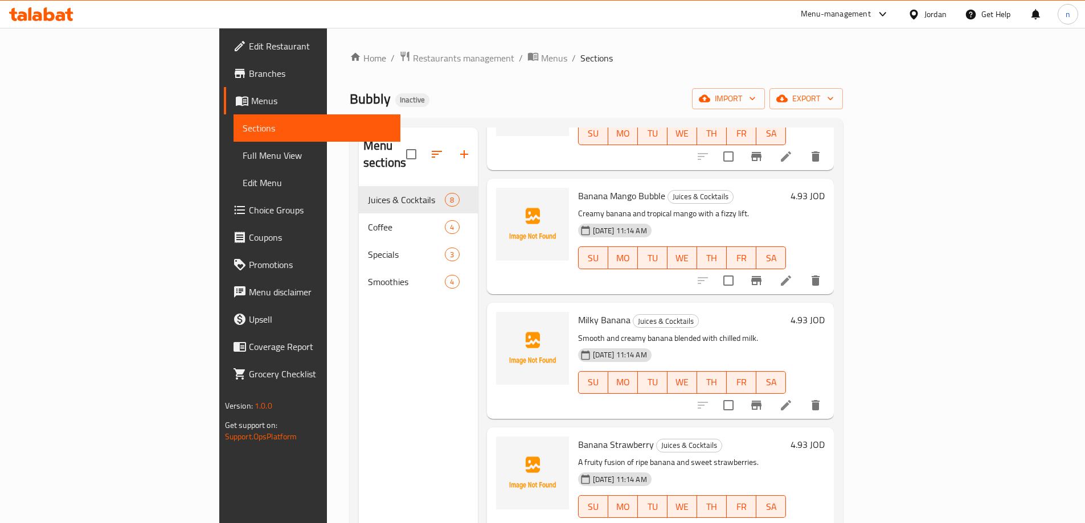
click at [802, 270] on li at bounding box center [786, 280] width 32 height 20
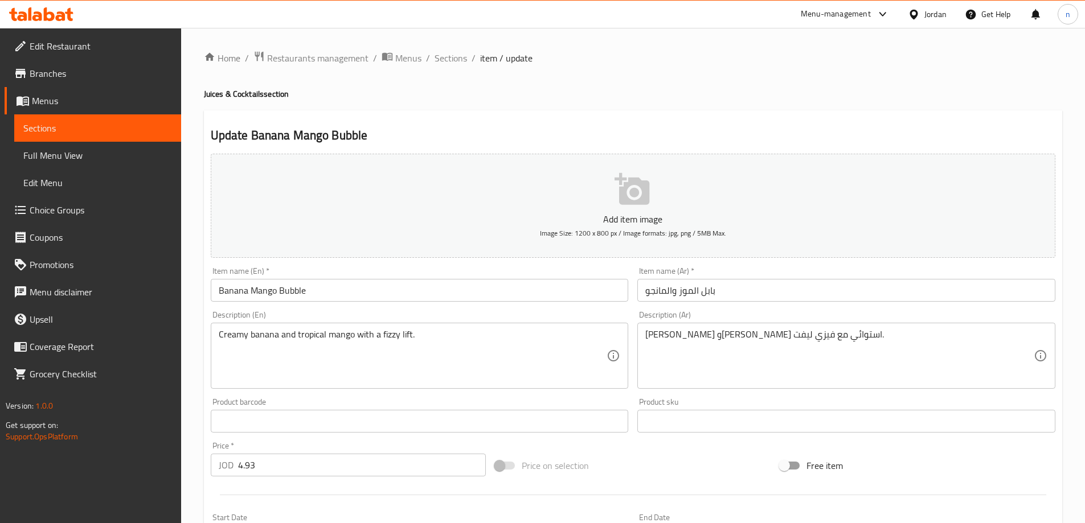
click at [672, 294] on input "بابل الموز والمانجو" at bounding box center [846, 290] width 418 height 23
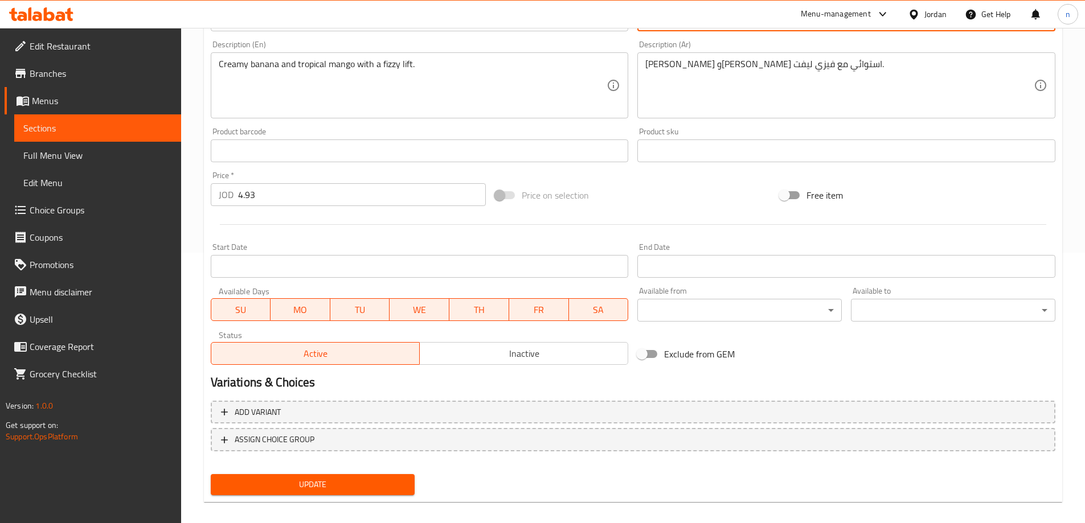
scroll to position [281, 0]
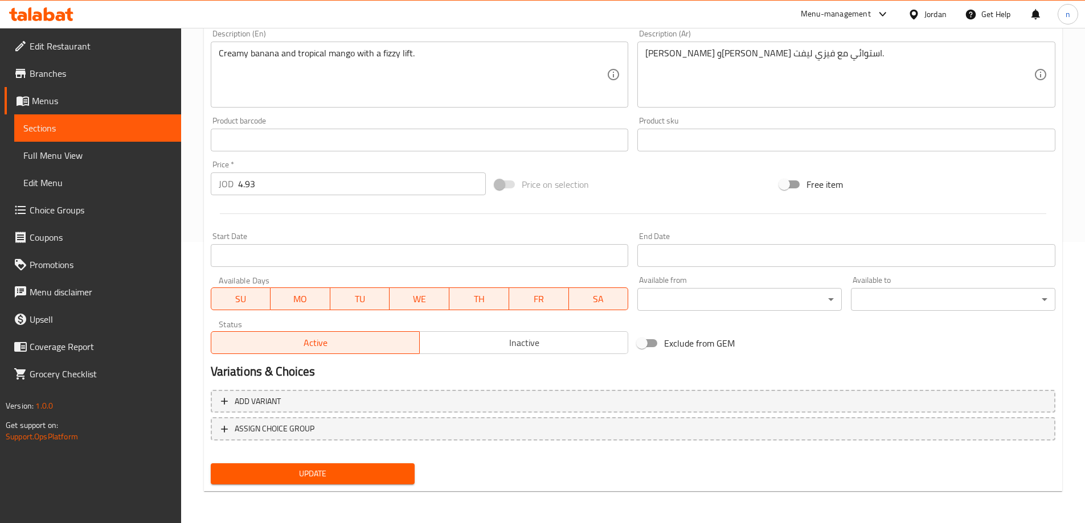
type input "بابل الموز المانجو"
click at [355, 473] on span "Update" at bounding box center [313, 474] width 186 height 14
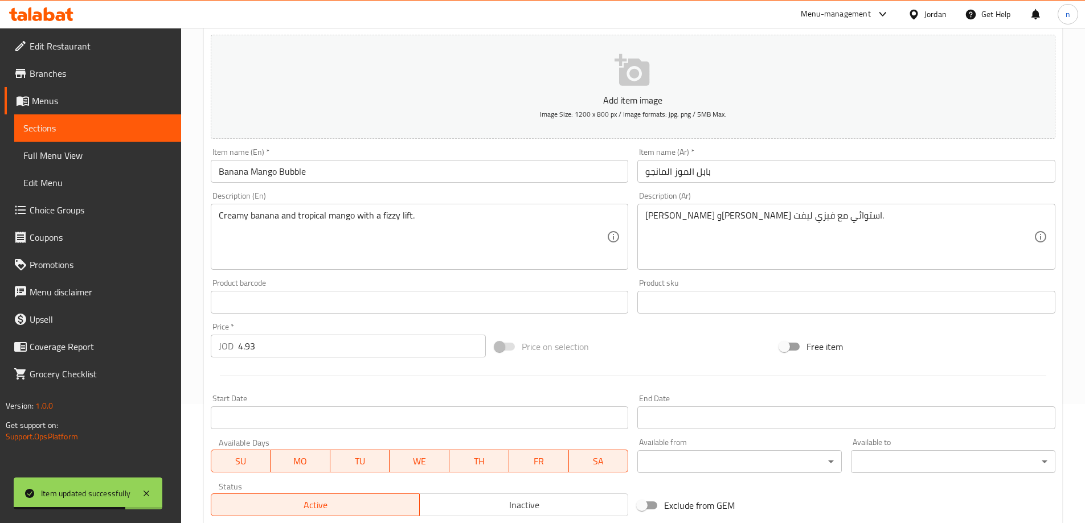
scroll to position [0, 0]
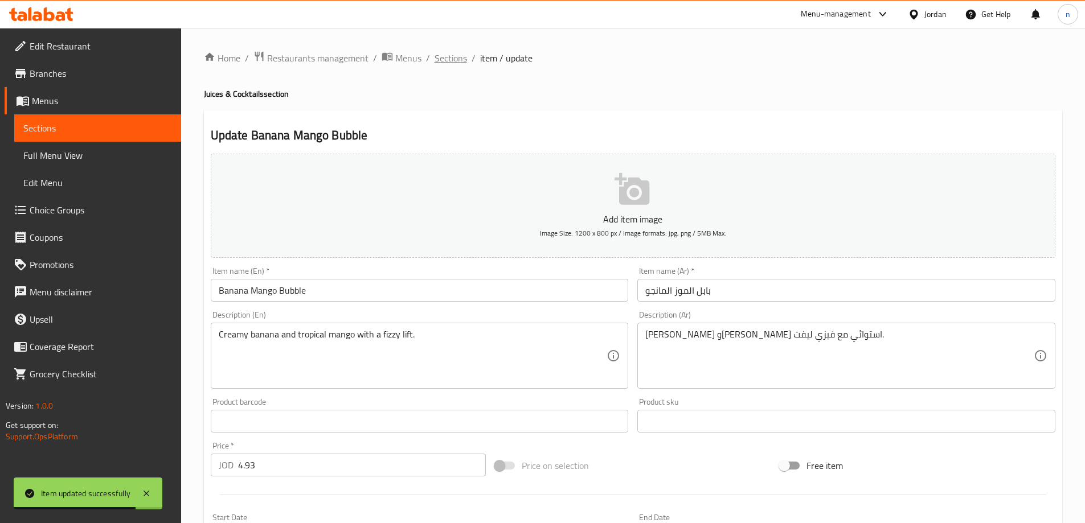
click at [457, 51] on span "Sections" at bounding box center [450, 58] width 32 height 14
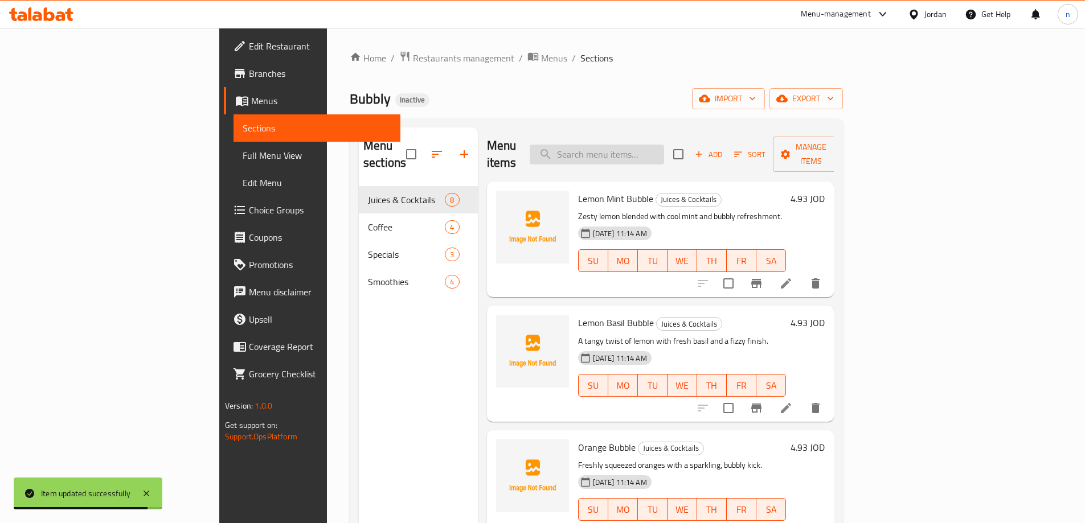
click at [655, 147] on input "search" at bounding box center [597, 155] width 134 height 20
paste input "Blackberry"
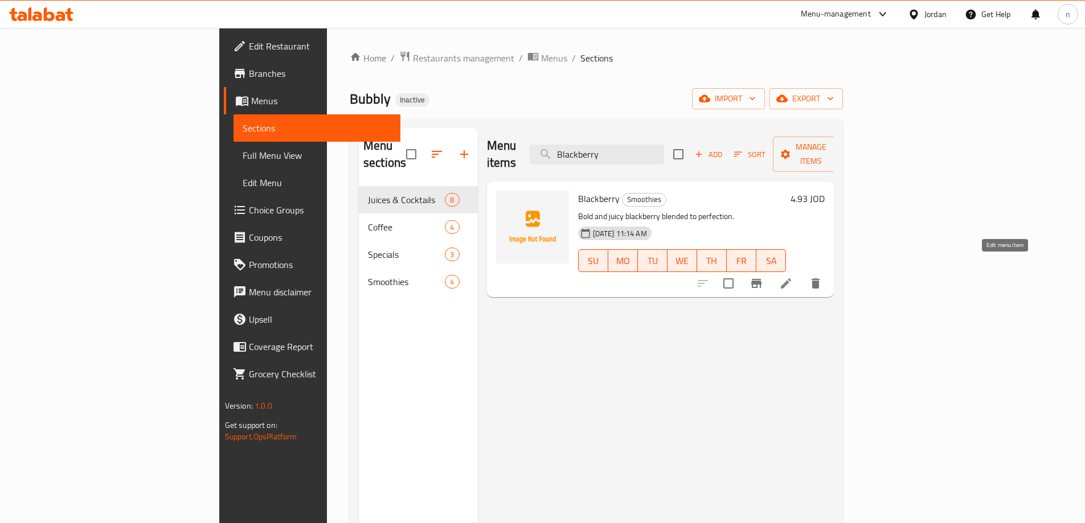
type input "Blackberry"
click at [793, 277] on icon at bounding box center [786, 284] width 14 height 14
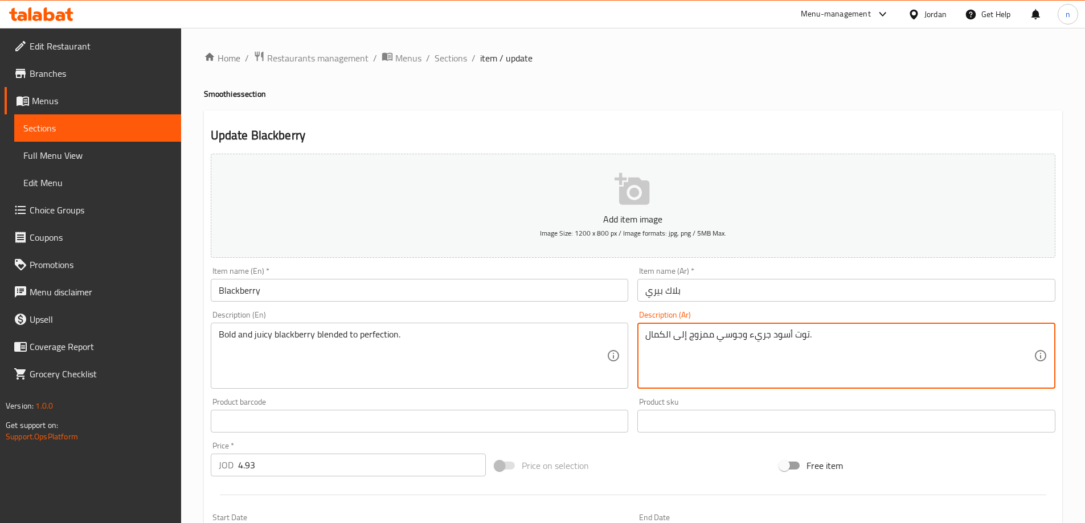
drag, startPoint x: 774, startPoint y: 337, endPoint x: 811, endPoint y: 335, distance: 37.6
click at [788, 334] on textarea "توت أسود جريء وجوسي ممزوج إلى الكمال." at bounding box center [839, 356] width 388 height 54
drag, startPoint x: 771, startPoint y: 334, endPoint x: 807, endPoint y: 332, distance: 35.9
click at [807, 332] on textarea "توت أسود جريء وجوسي ممزوج إلى الكمال." at bounding box center [839, 356] width 388 height 54
click at [663, 293] on input "بلاك بيري" at bounding box center [846, 290] width 418 height 23
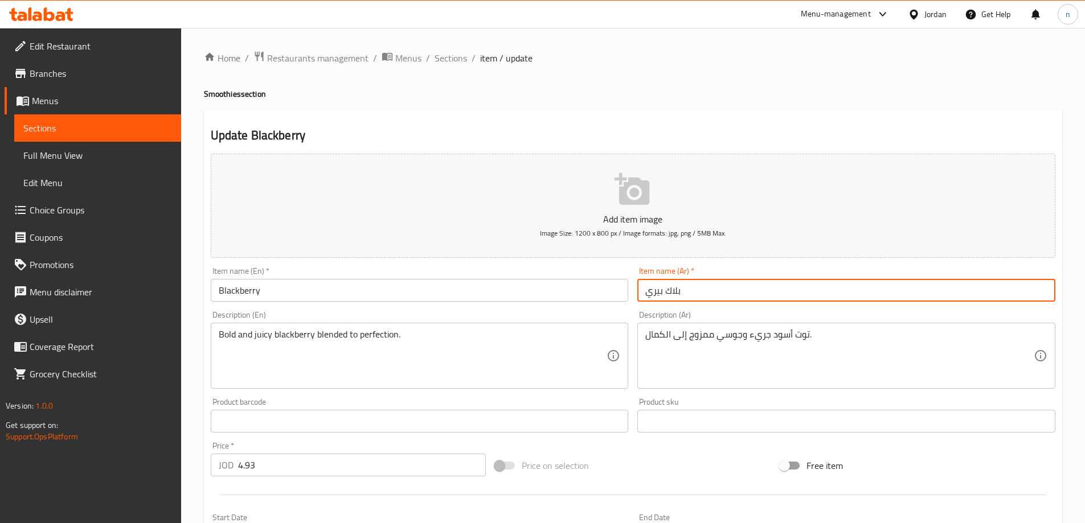
click at [663, 293] on input "بلاك بيري" at bounding box center [846, 290] width 418 height 23
paste input "وت أسود"
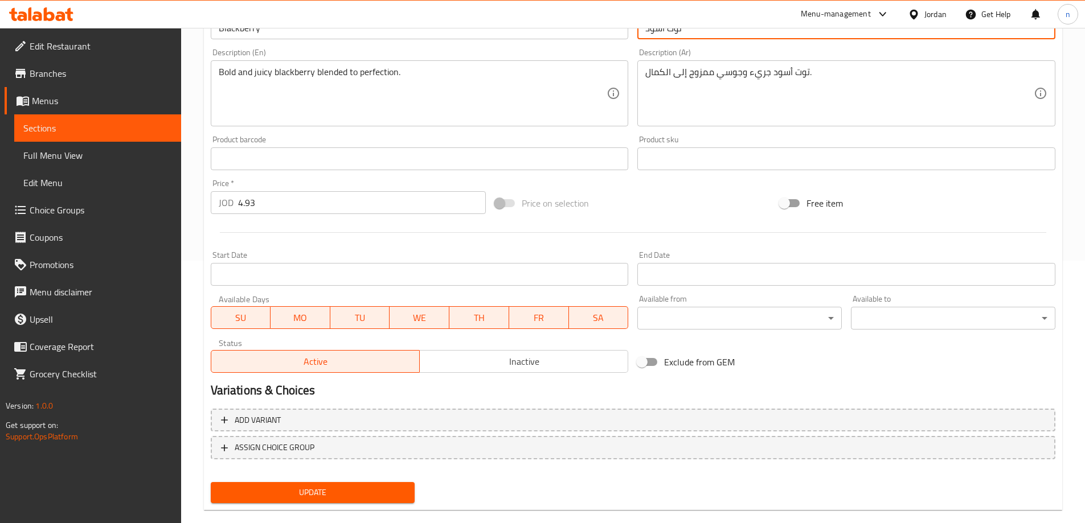
scroll to position [281, 0]
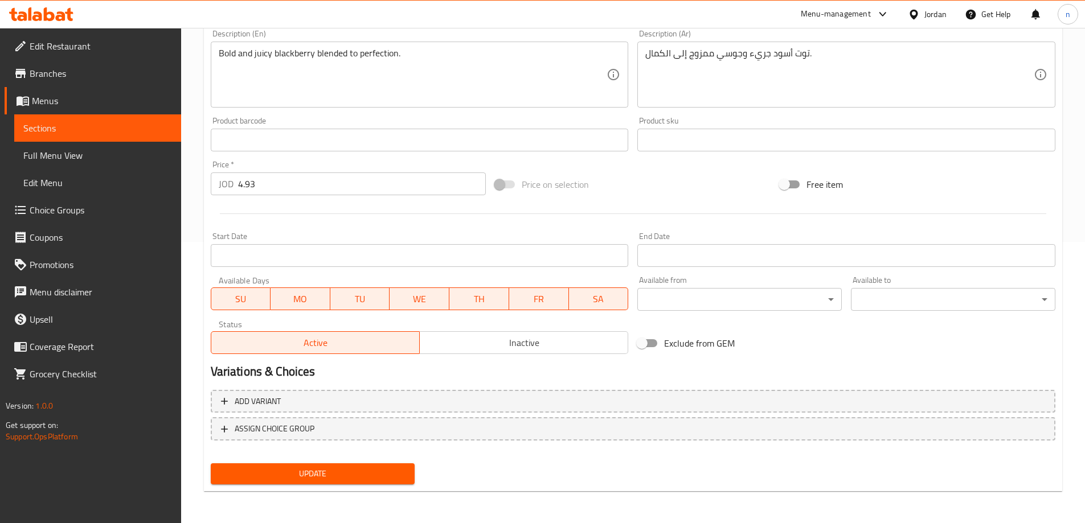
type input "توت أسود"
click at [357, 470] on span "Update" at bounding box center [313, 474] width 186 height 14
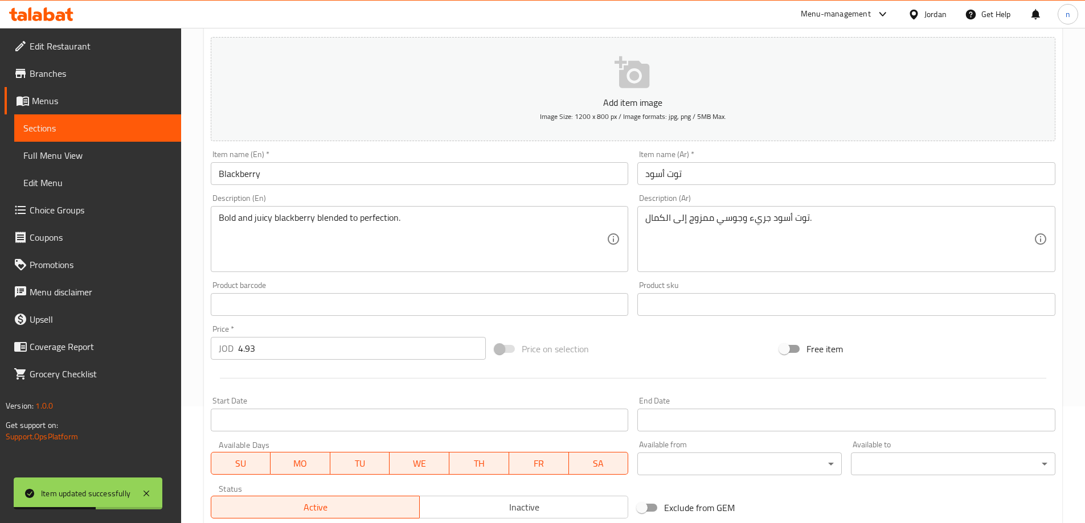
scroll to position [0, 0]
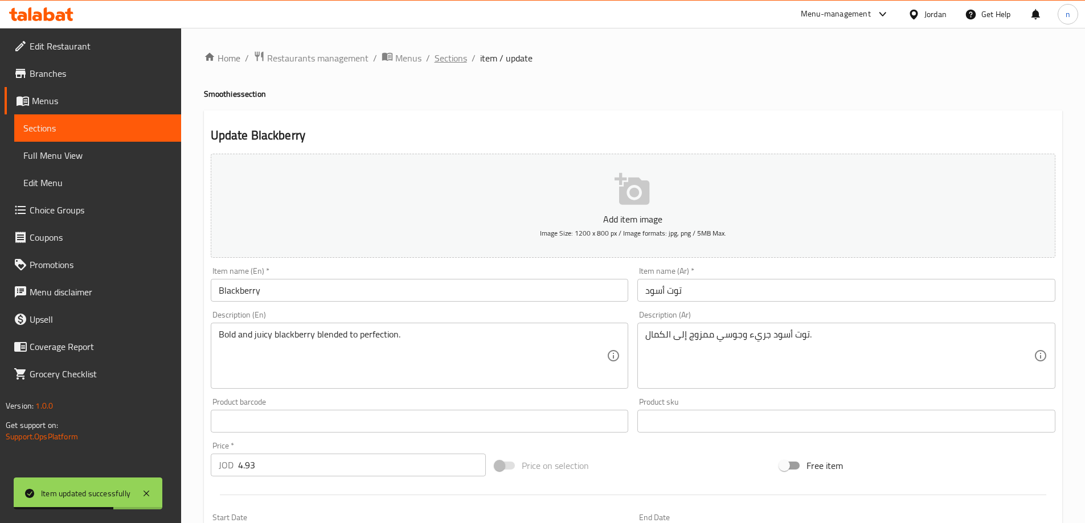
click at [459, 52] on span "Sections" at bounding box center [450, 58] width 32 height 14
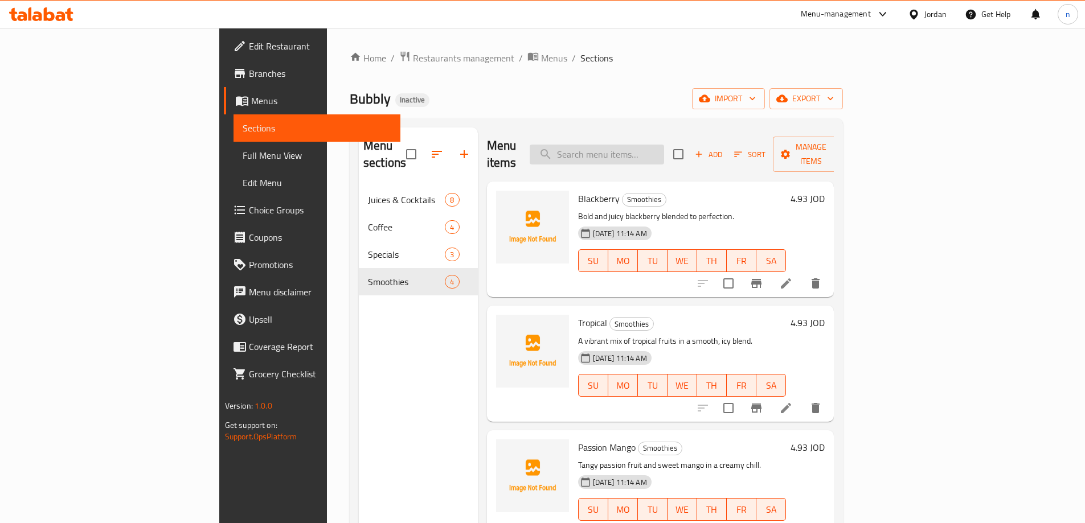
click at [664, 151] on input "search" at bounding box center [597, 155] width 134 height 20
paste input "Tropical"
type input "T"
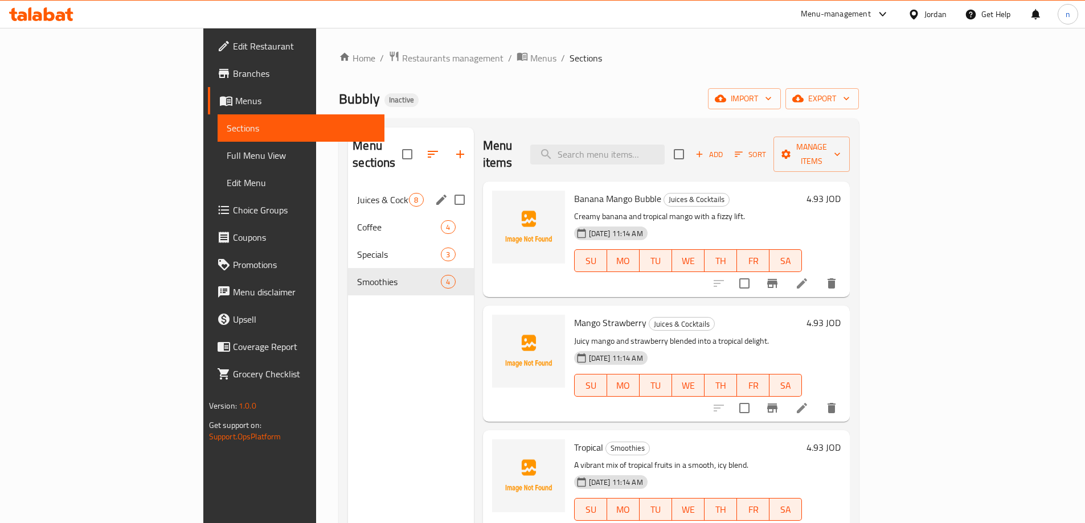
click at [357, 193] on span "Juices & Cocktails" at bounding box center [383, 200] width 52 height 14
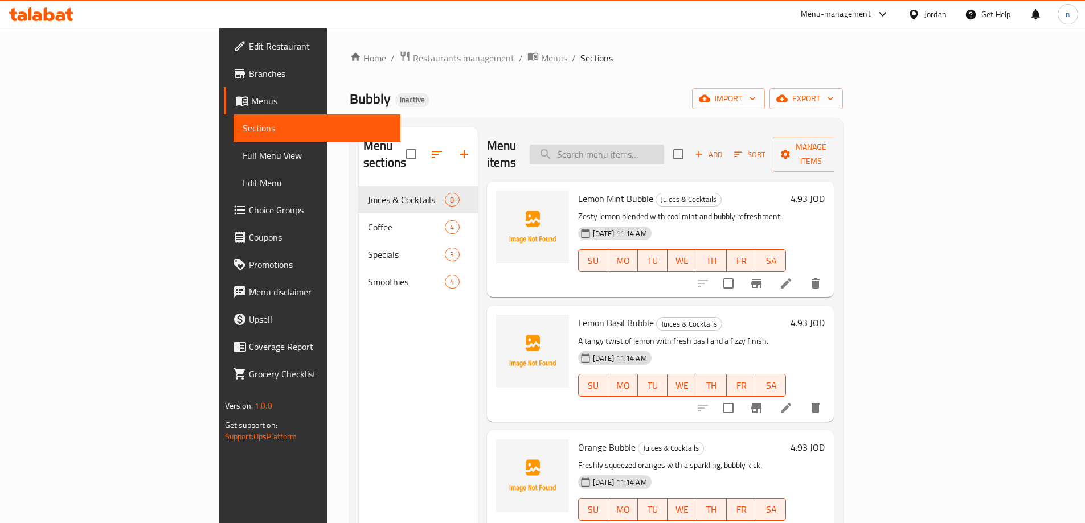
click at [659, 146] on input "search" at bounding box center [597, 155] width 134 height 20
paste input "Tropical"
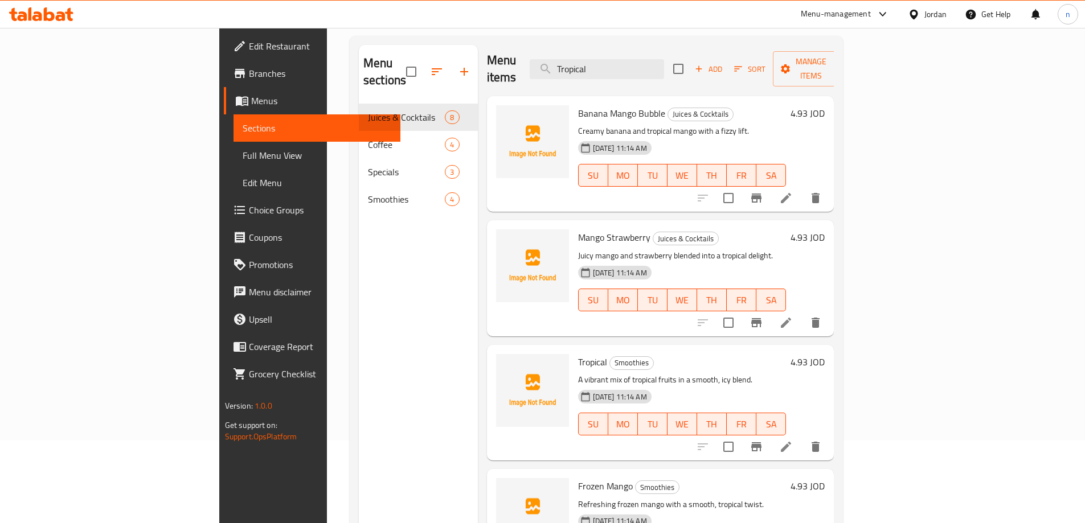
scroll to position [159, 0]
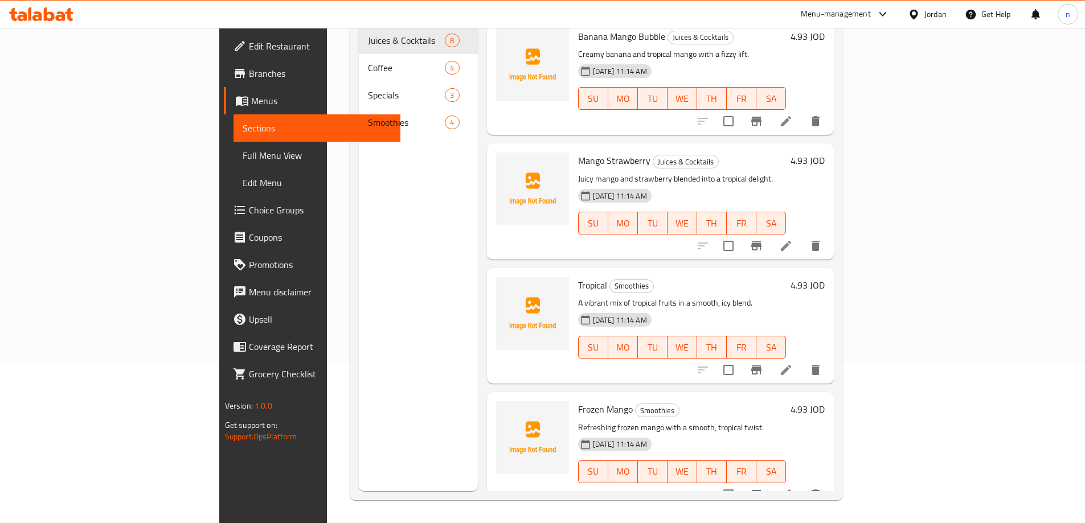
type input "Tropical"
click at [791, 365] on icon at bounding box center [786, 370] width 10 height 10
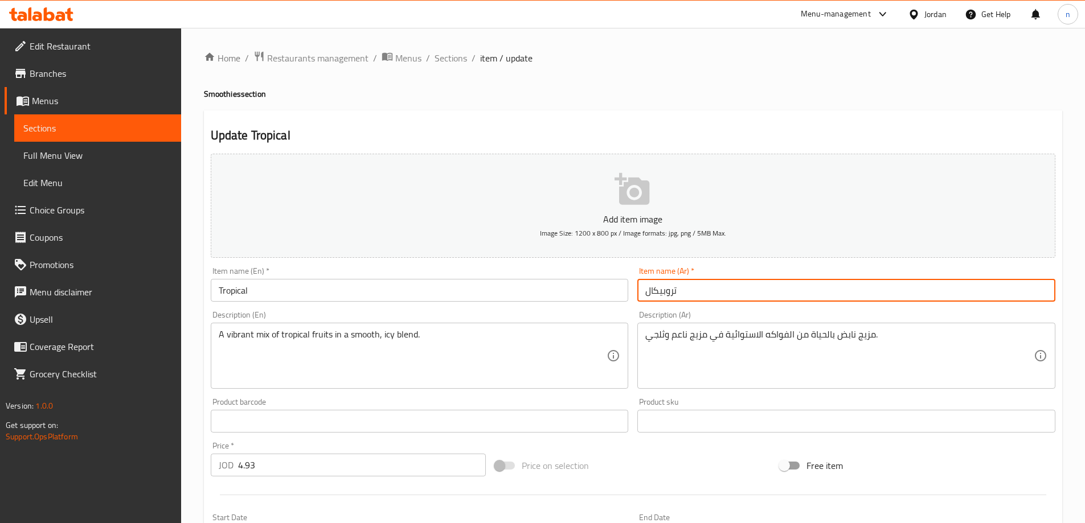
drag, startPoint x: 646, startPoint y: 295, endPoint x: 662, endPoint y: 295, distance: 15.4
click at [662, 295] on input "تروبيكال" at bounding box center [846, 290] width 418 height 23
click at [674, 294] on input "تروبيكال" at bounding box center [846, 290] width 418 height 23
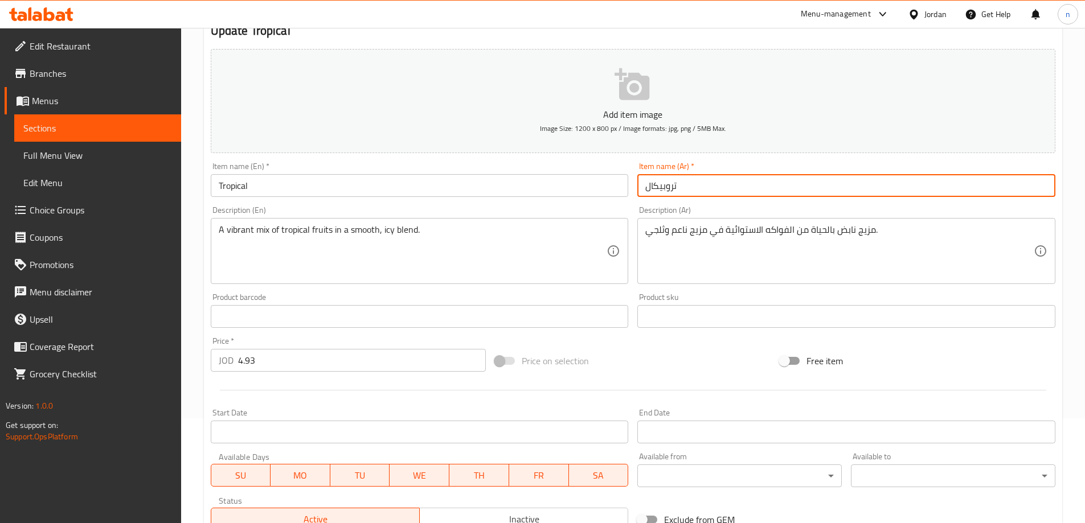
scroll to position [281, 0]
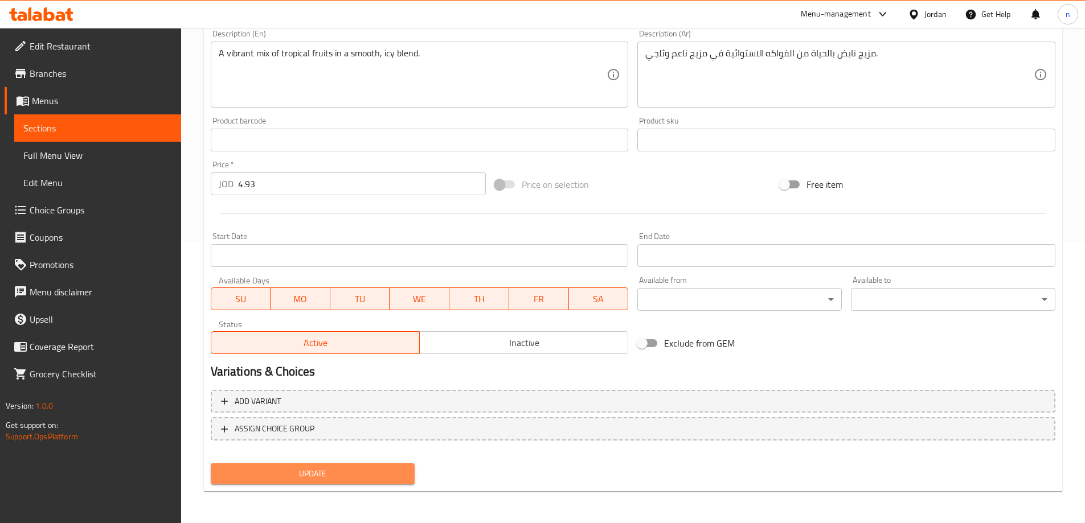
click at [286, 471] on span "Update" at bounding box center [313, 474] width 186 height 14
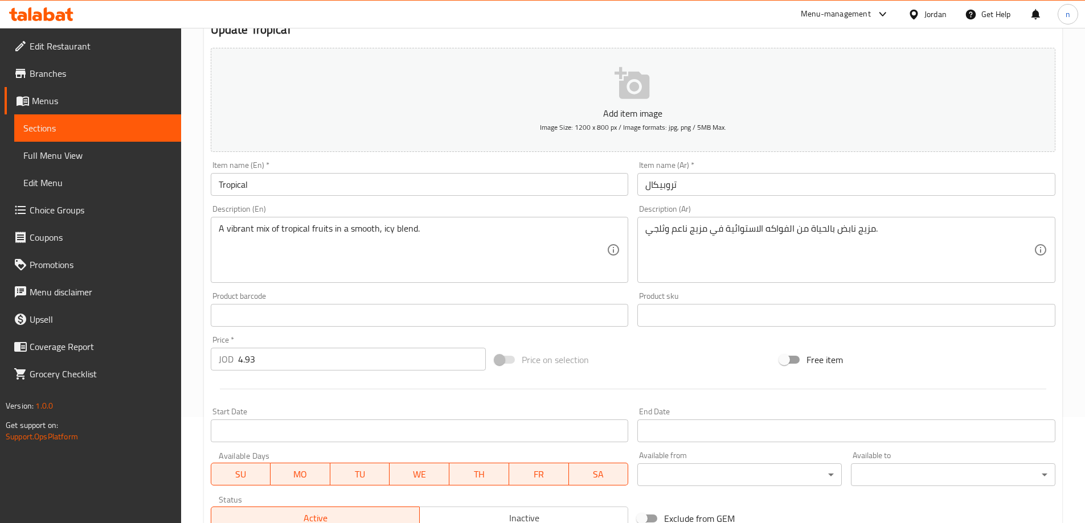
scroll to position [0, 0]
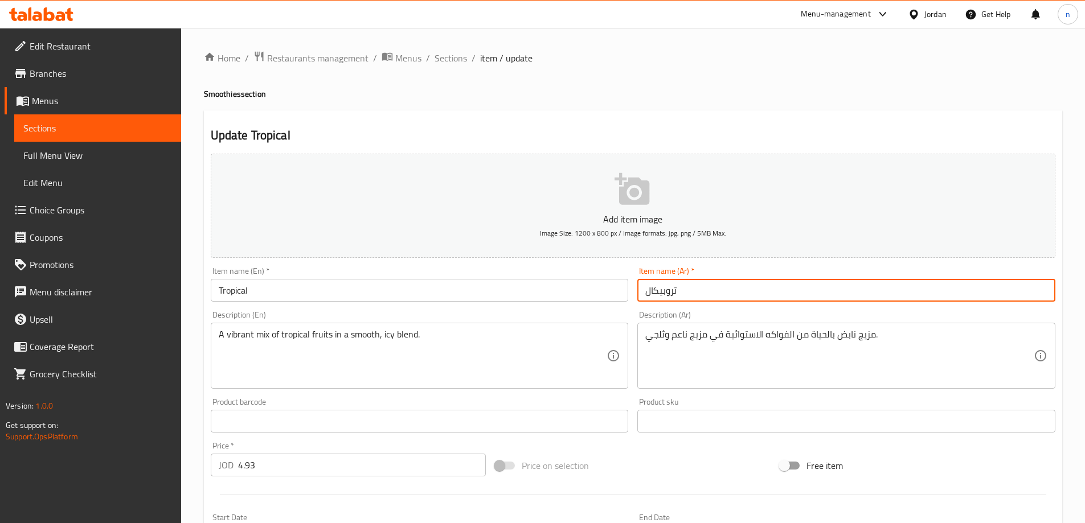
click at [666, 290] on input "تروبيكال" at bounding box center [846, 290] width 418 height 23
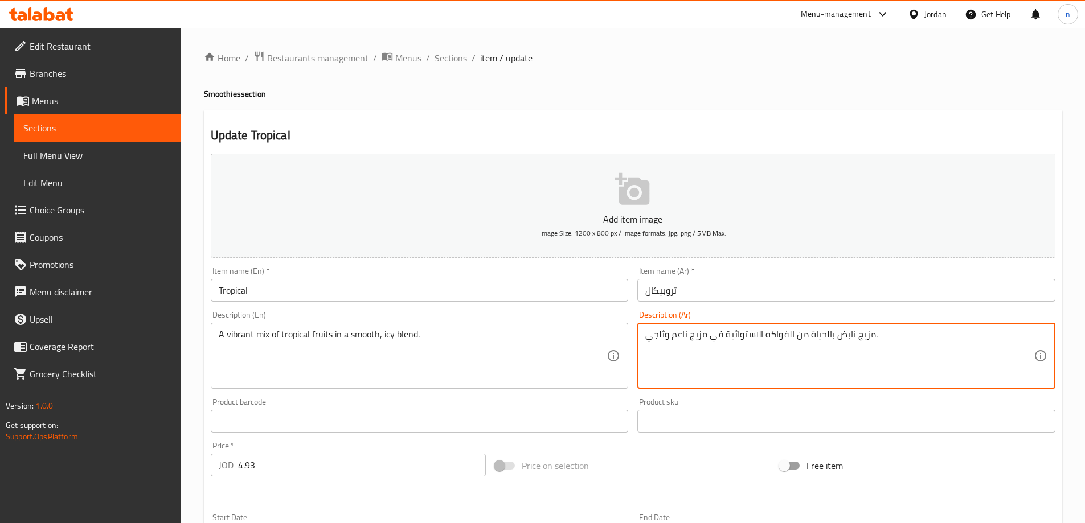
click at [740, 339] on textarea "مزيج نابض بالحياة من الفواكه الاستوائية في مزيج ناعم وثلجي." at bounding box center [839, 356] width 388 height 54
paste textarea "روبيكال"
click at [756, 335] on textarea "مزيج نابض بالحياة من الفواكه تروبيكال في مزيج ناعم وثلجي." at bounding box center [839, 356] width 388 height 54
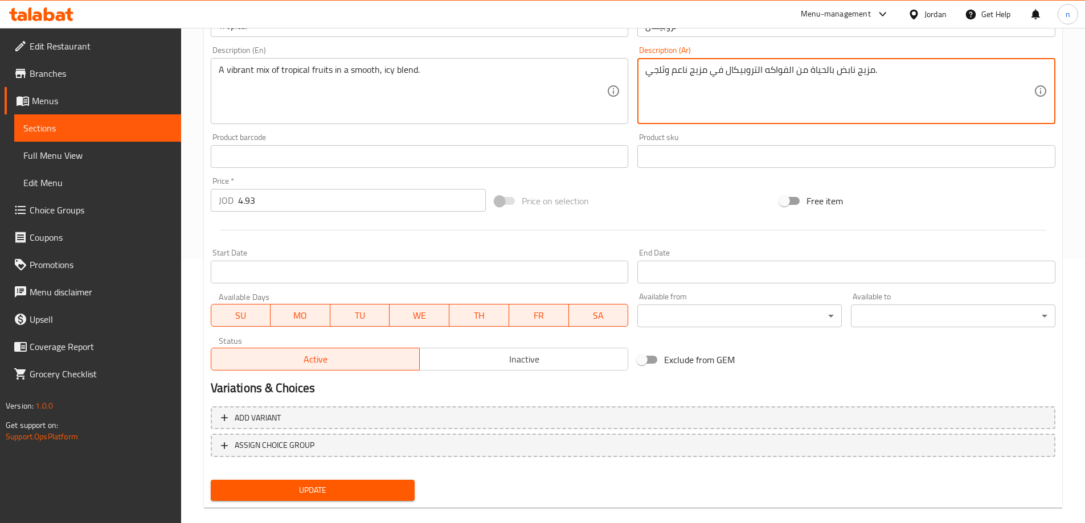
scroll to position [281, 0]
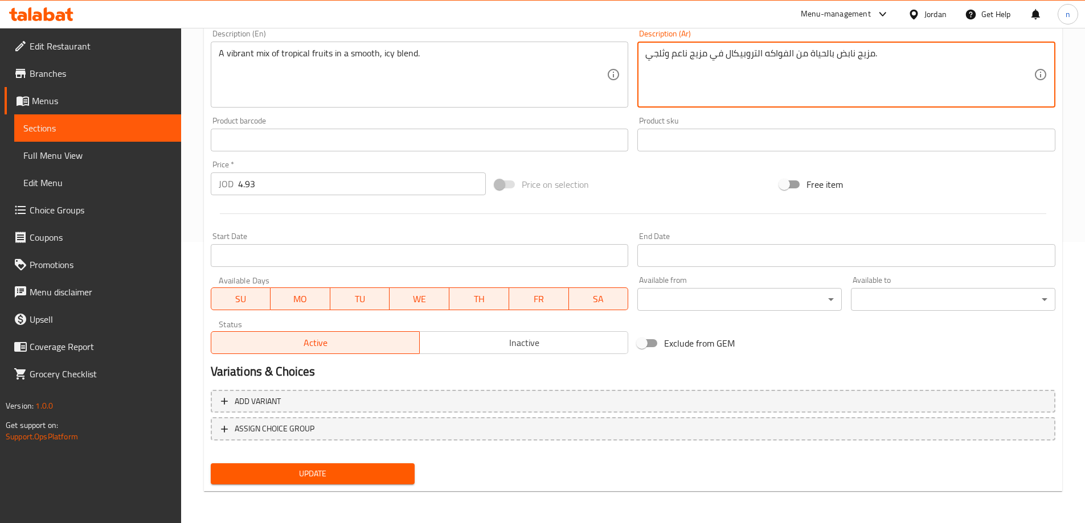
type textarea "مزيج نابض بالحياة من الفواكه التروبيكال في مزيج ناعم وثلجي."
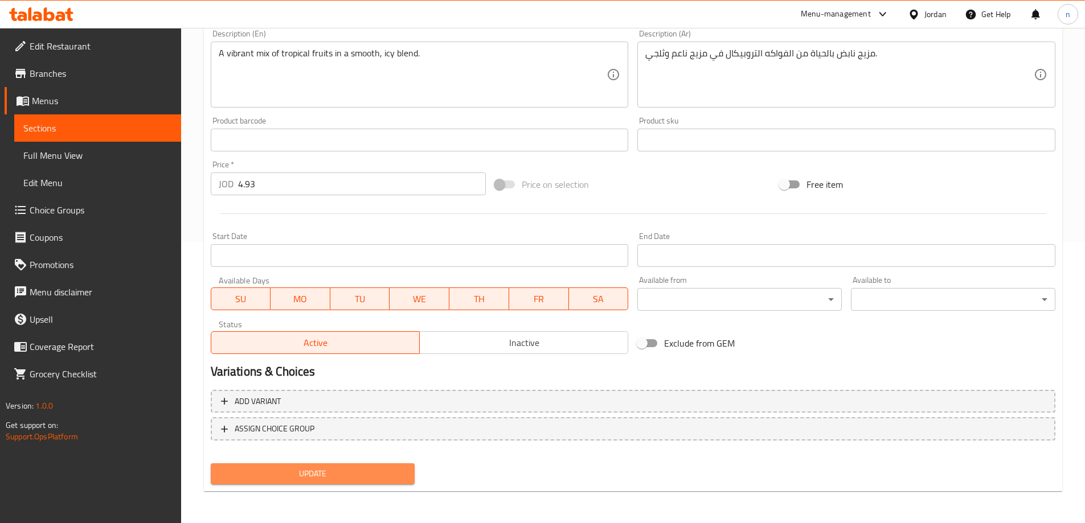
click at [283, 471] on span "Update" at bounding box center [313, 474] width 186 height 14
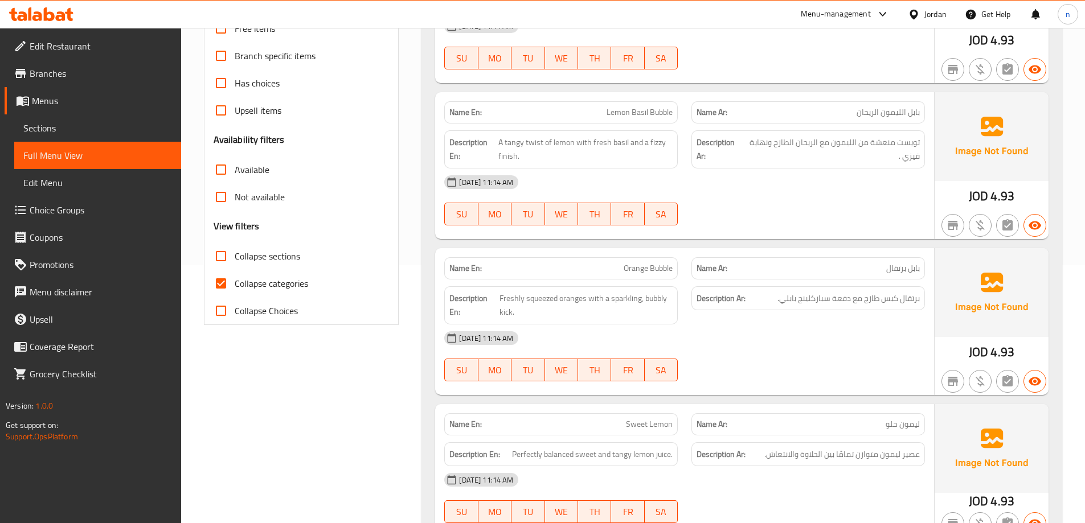
scroll to position [285, 0]
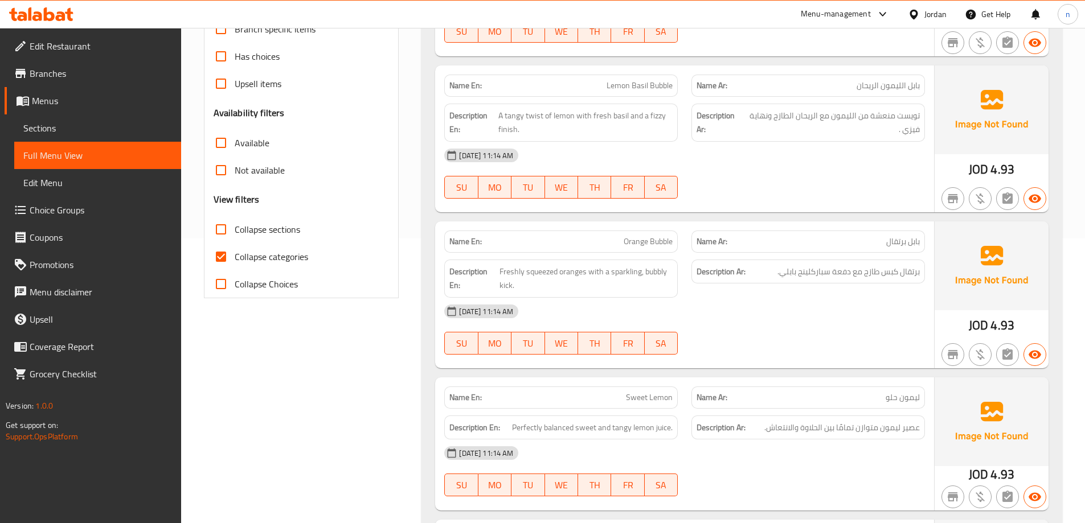
click at [222, 260] on input "Collapse categories" at bounding box center [220, 256] width 27 height 27
checkbox input "false"
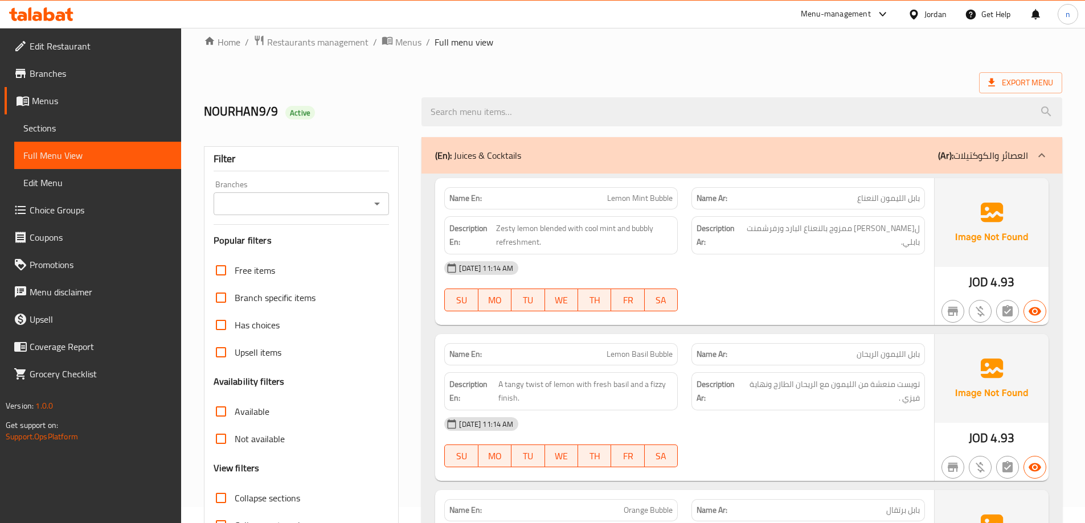
scroll to position [0, 0]
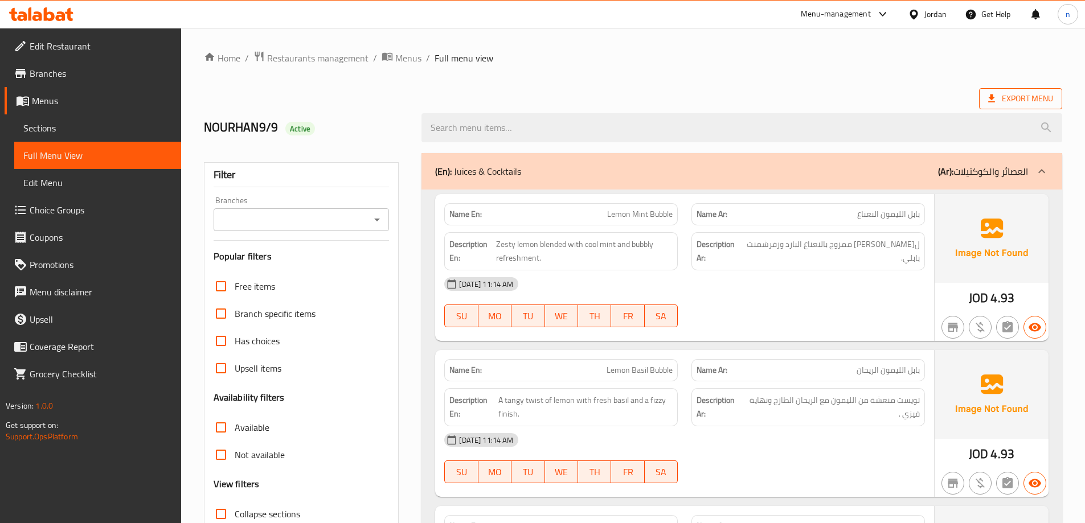
click at [1002, 93] on span "Export Menu" at bounding box center [1020, 99] width 65 height 14
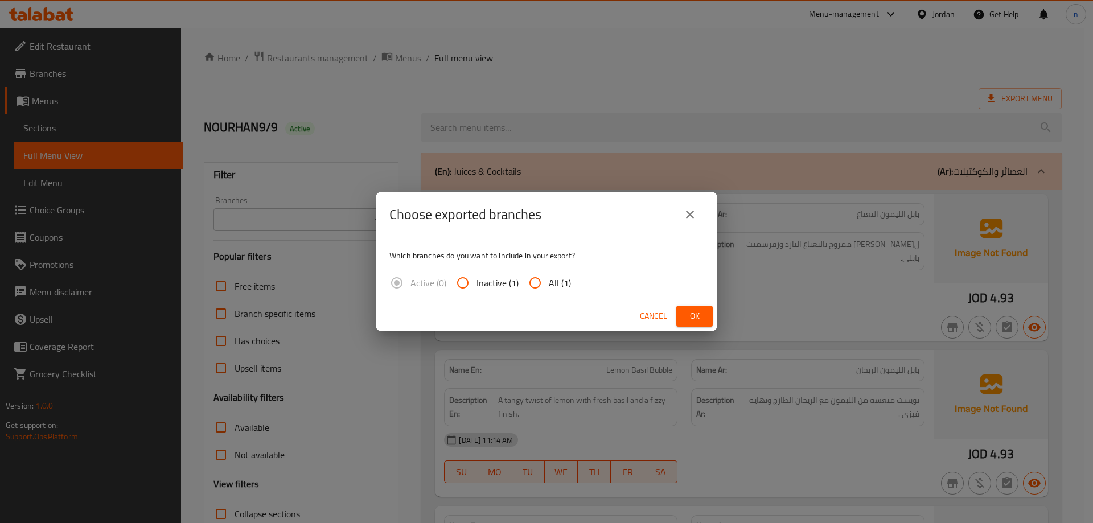
click at [529, 279] on input "All (1)" at bounding box center [535, 282] width 27 height 27
radio input "true"
click at [696, 313] on span "Ok" at bounding box center [695, 316] width 18 height 14
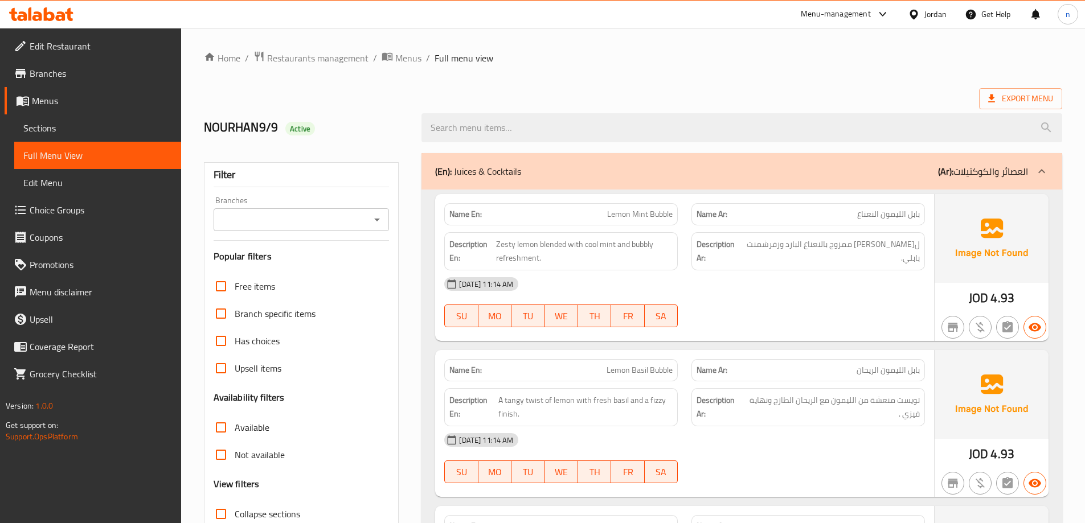
click at [79, 73] on span "Branches" at bounding box center [101, 74] width 142 height 14
